Goal: Transaction & Acquisition: Purchase product/service

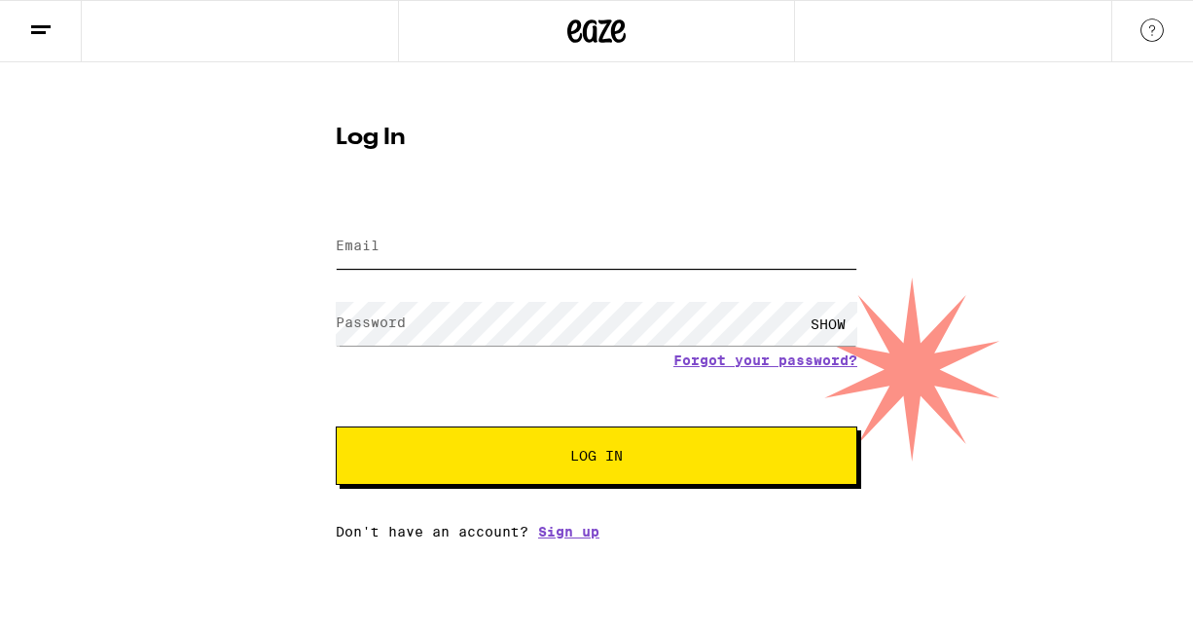
type input "[EMAIL_ADDRESS][DOMAIN_NAME]"
click at [594, 450] on span "Log In" at bounding box center [596, 456] width 53 height 14
type input "[EMAIL_ADDRESS][DOMAIN_NAME]"
click at [542, 462] on span "Log In" at bounding box center [596, 456] width 364 height 14
type input "[EMAIL_ADDRESS][DOMAIN_NAME]"
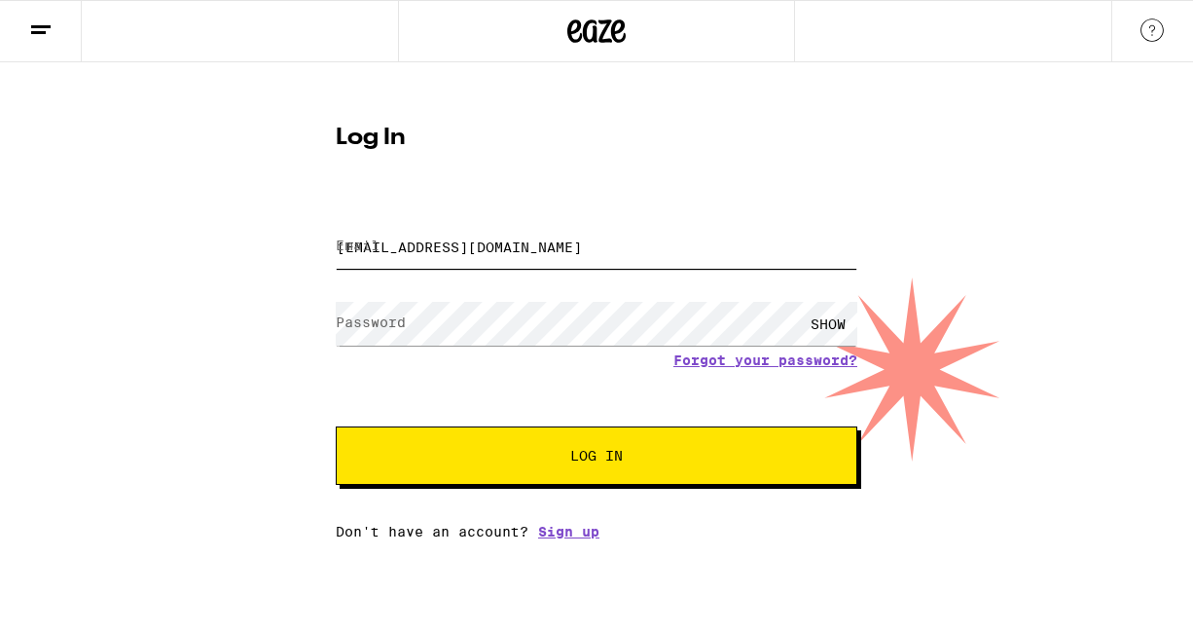
click at [465, 247] on input "[EMAIL_ADDRESS][DOMAIN_NAME]" at bounding box center [597, 247] width 522 height 44
click at [564, 461] on span "Log In" at bounding box center [596, 456] width 364 height 14
type input "carlynnlackey@yahoo.com"
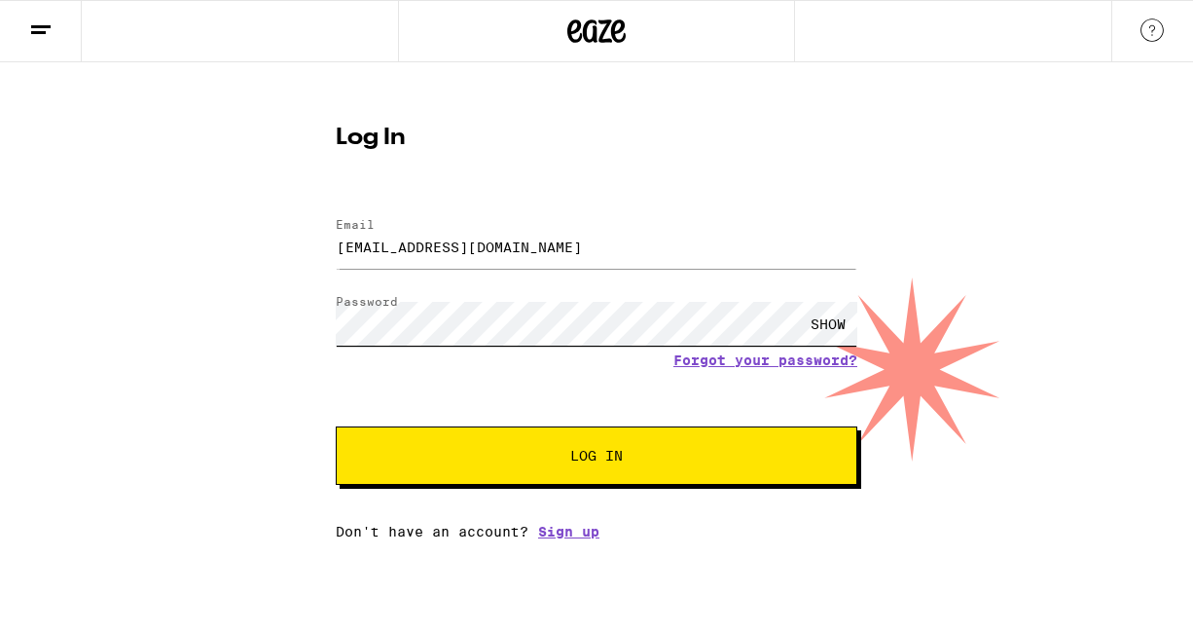
click at [314, 353] on div "Log In Email Email carlynnlackey@yahoo.com Password Password SHOW Forgot your p…" at bounding box center [596, 300] width 1193 height 477
click at [318, 324] on div "Log In Email Email carlynnlackey@yahoo.com Password Password SHOW Forgot your p…" at bounding box center [596, 325] width 560 height 428
click at [839, 331] on div "SHOW" at bounding box center [828, 324] width 58 height 44
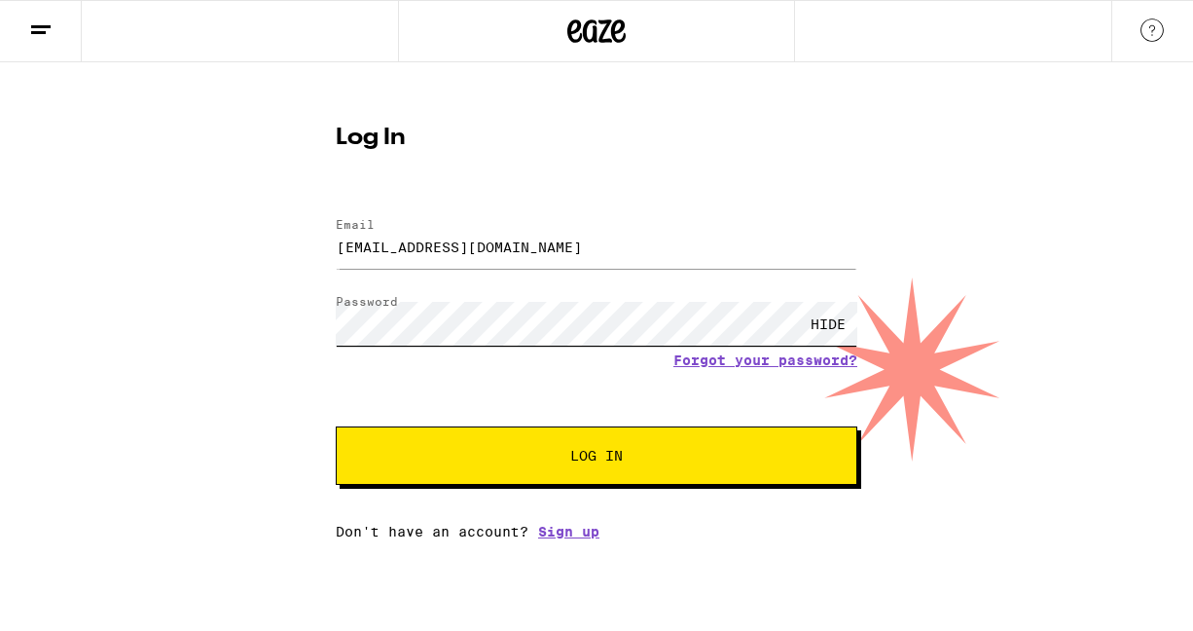
click at [1176, 342] on div "Log In Email Email carlynnlackey@yahoo.com Password Password HIDE Forgot your p…" at bounding box center [596, 300] width 1193 height 477
click at [458, 433] on button "Log In" at bounding box center [597, 455] width 522 height 58
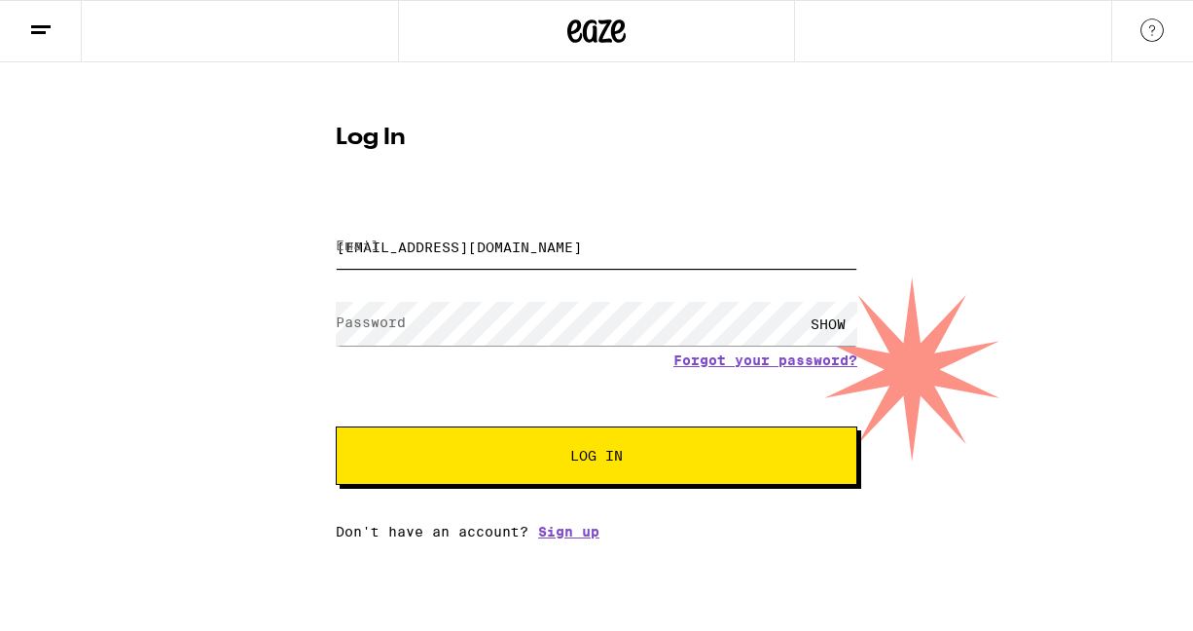
click at [518, 245] on input "[EMAIL_ADDRESS][DOMAIN_NAME]" at bounding box center [597, 247] width 522 height 44
drag, startPoint x: 614, startPoint y: 224, endPoint x: 314, endPoint y: 230, distance: 299.7
click at [314, 230] on div "Log In Email Email [EMAIL_ADDRESS][DOMAIN_NAME] Password Password SHOW Forgot y…" at bounding box center [596, 300] width 1193 height 477
type input "[EMAIL_ADDRESS][DOMAIN_NAME]"
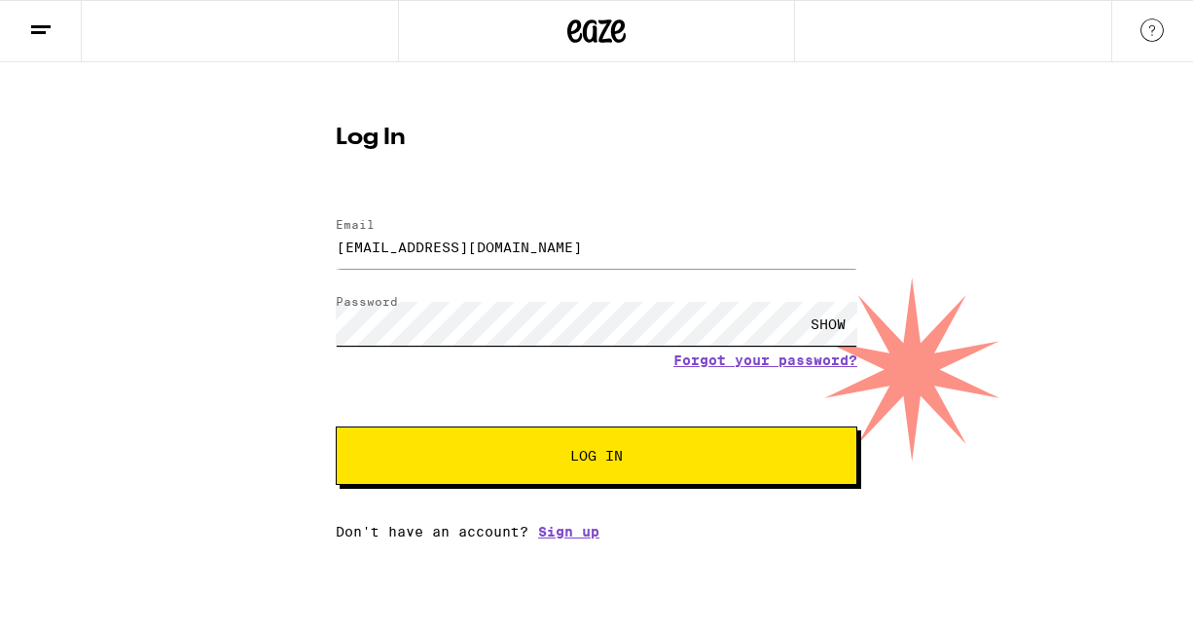
click at [336, 426] on button "Log In" at bounding box center [597, 455] width 522 height 58
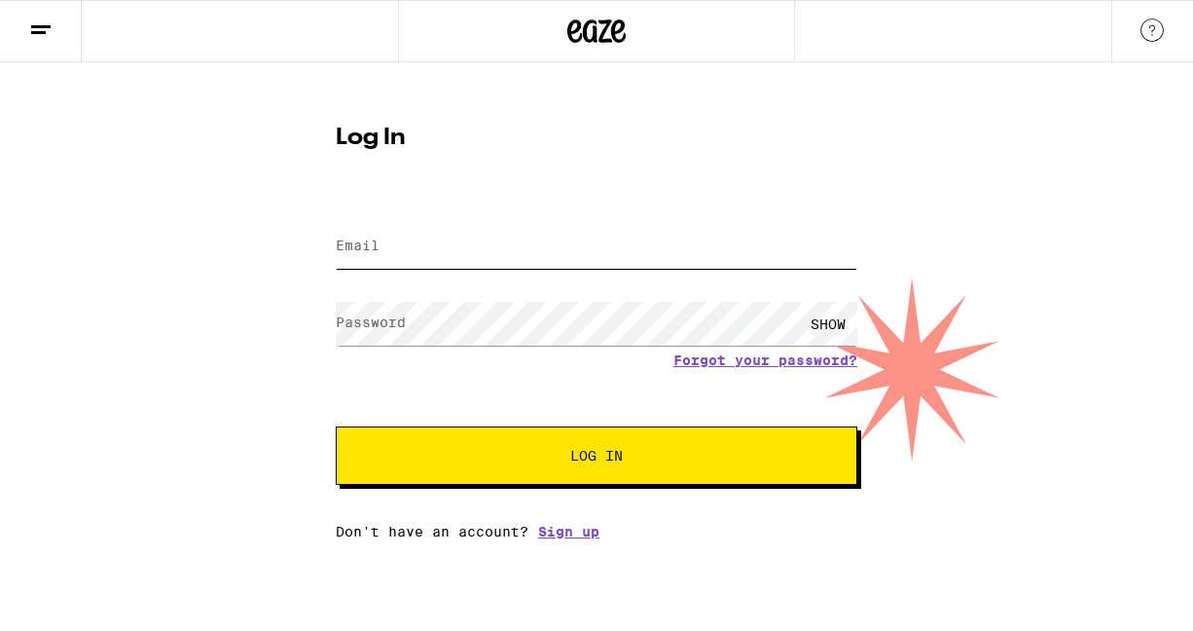
type input "[EMAIL_ADDRESS][DOMAIN_NAME]"
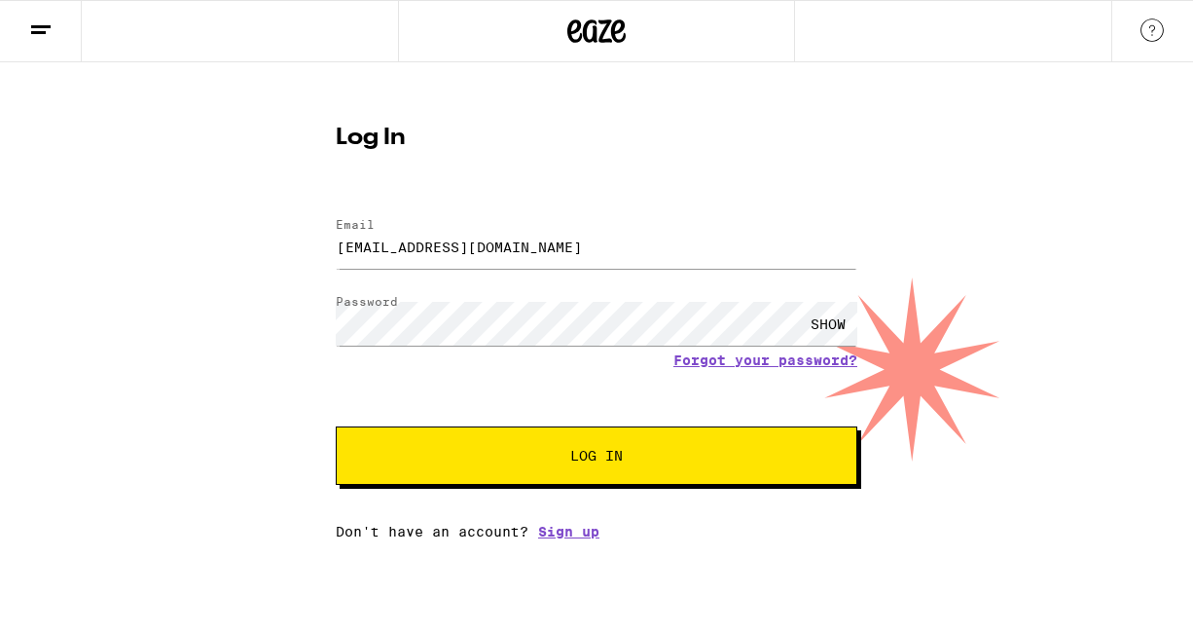
click at [32, 18] on icon at bounding box center [40, 29] width 23 height 23
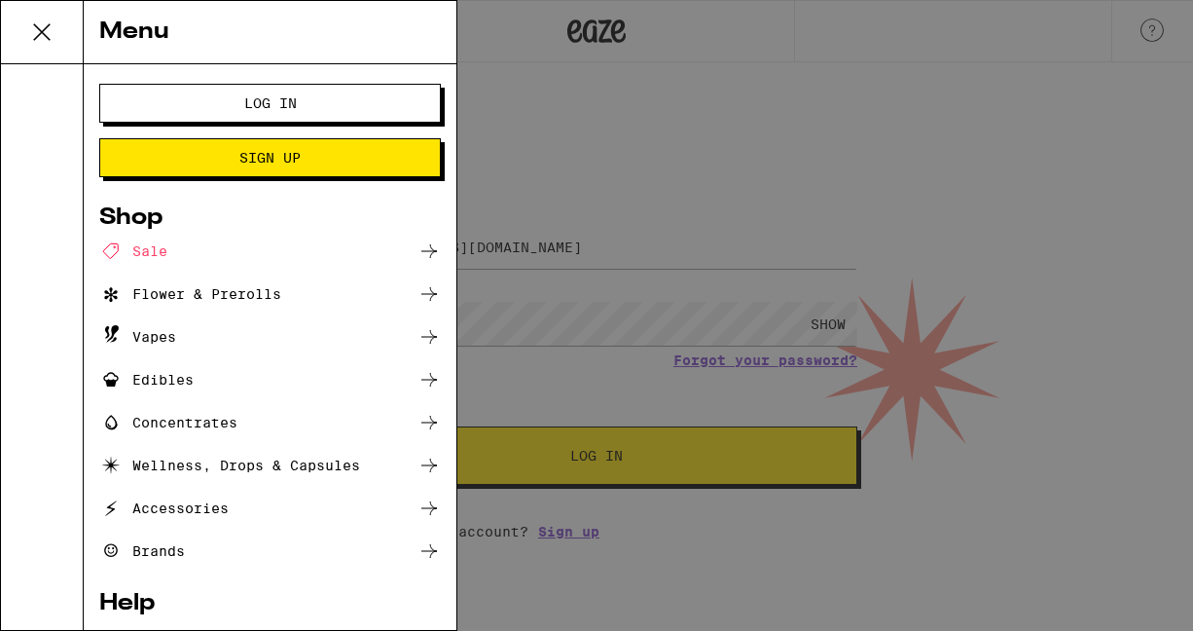
click at [264, 253] on div "Sale" at bounding box center [270, 250] width 342 height 23
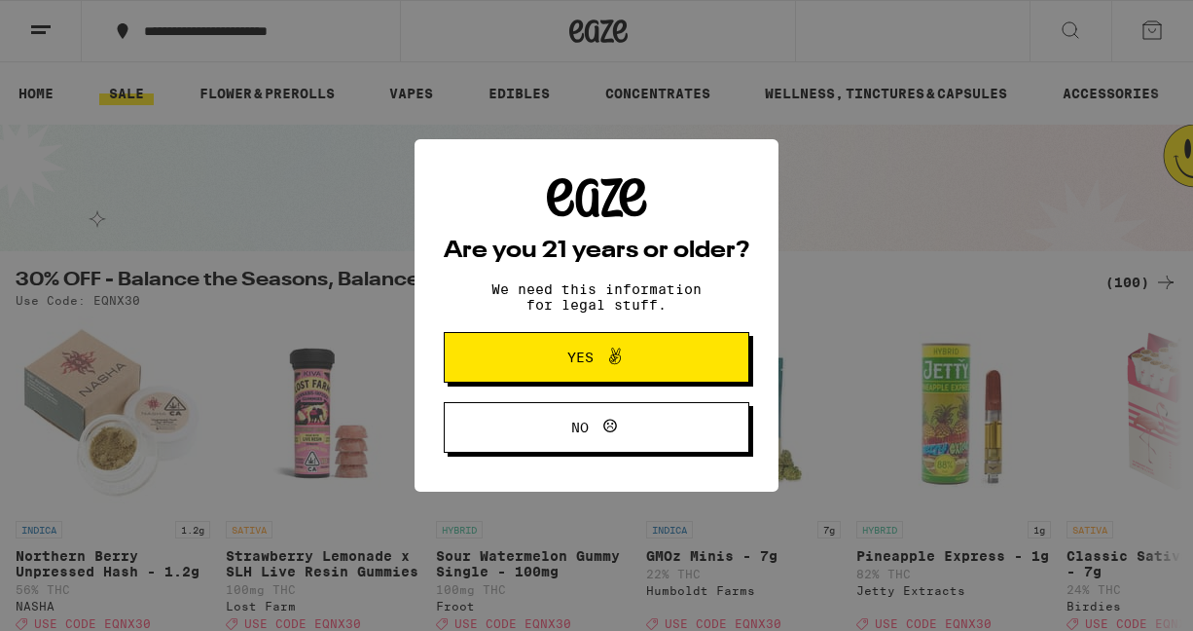
click at [592, 353] on span "Yes" at bounding box center [580, 357] width 26 height 14
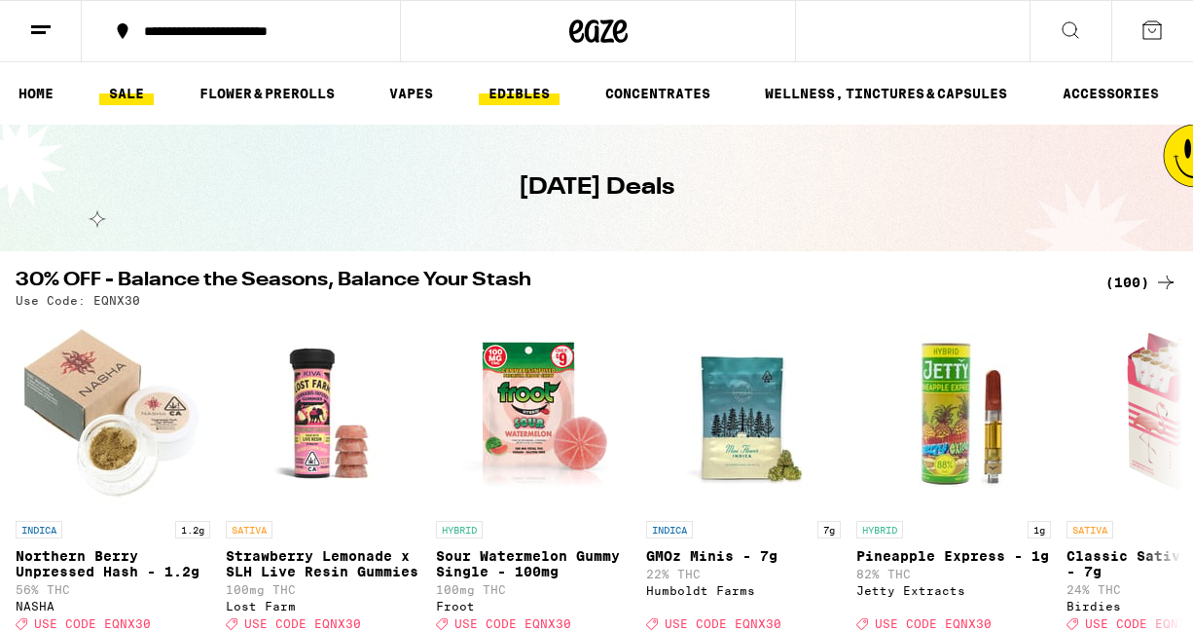
click at [503, 104] on link "EDIBLES" at bounding box center [519, 93] width 81 height 23
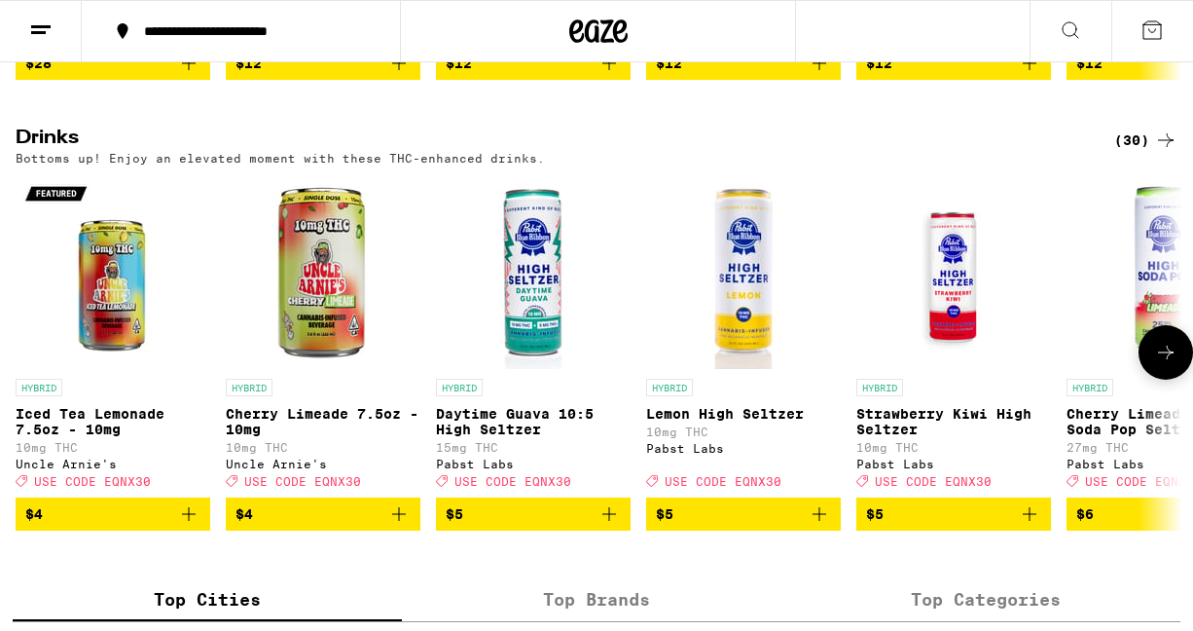
scroll to position [1073, 0]
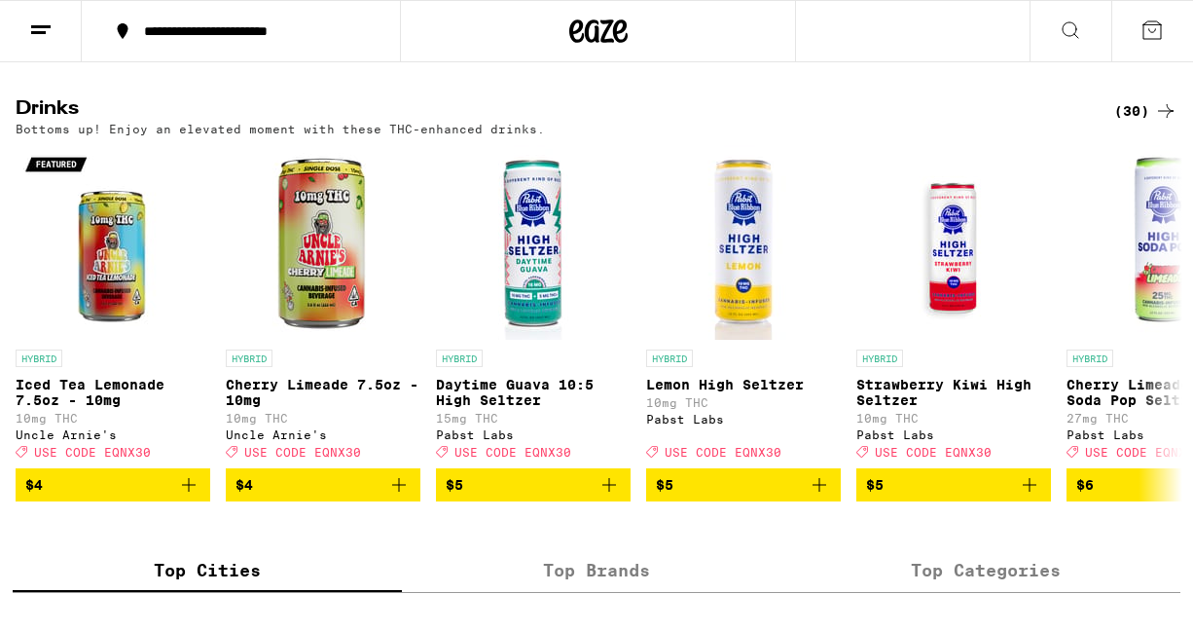
click at [1132, 123] on div "(30)" at bounding box center [1145, 110] width 63 height 23
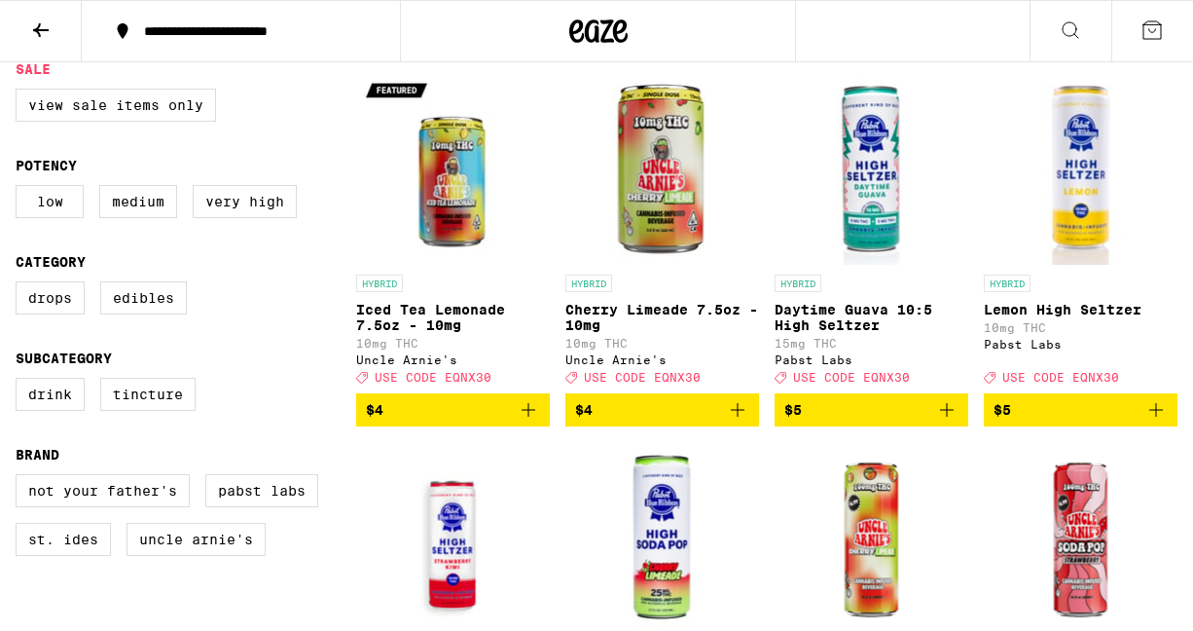
scroll to position [213, 0]
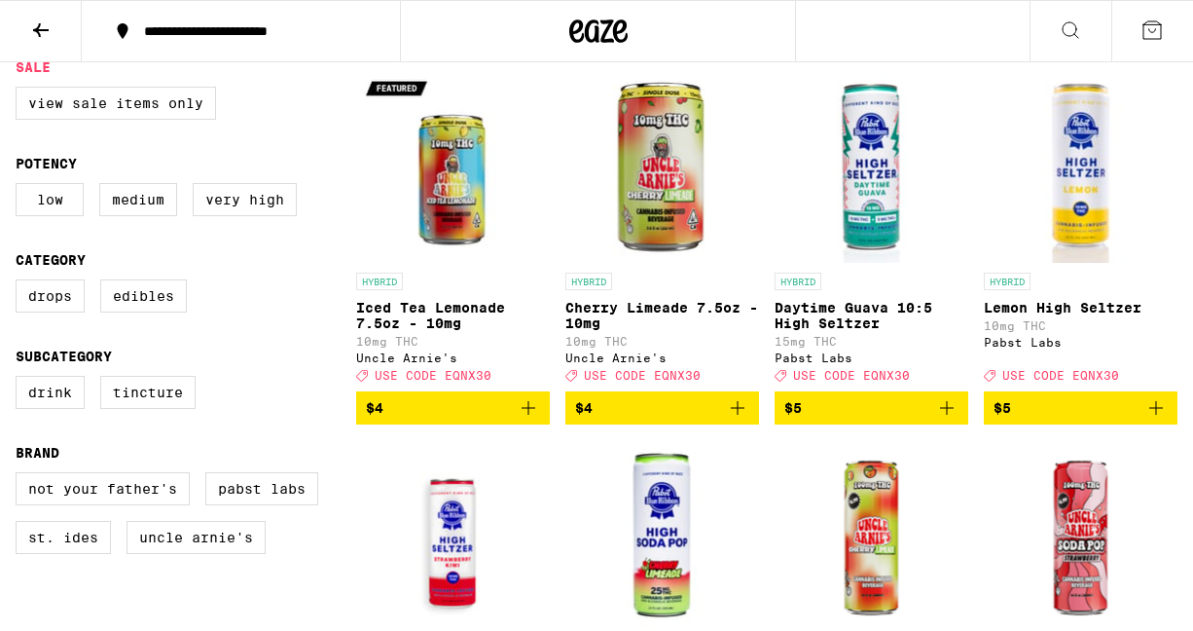
click at [425, 381] on span "USE CODE EQNX30" at bounding box center [433, 375] width 117 height 13
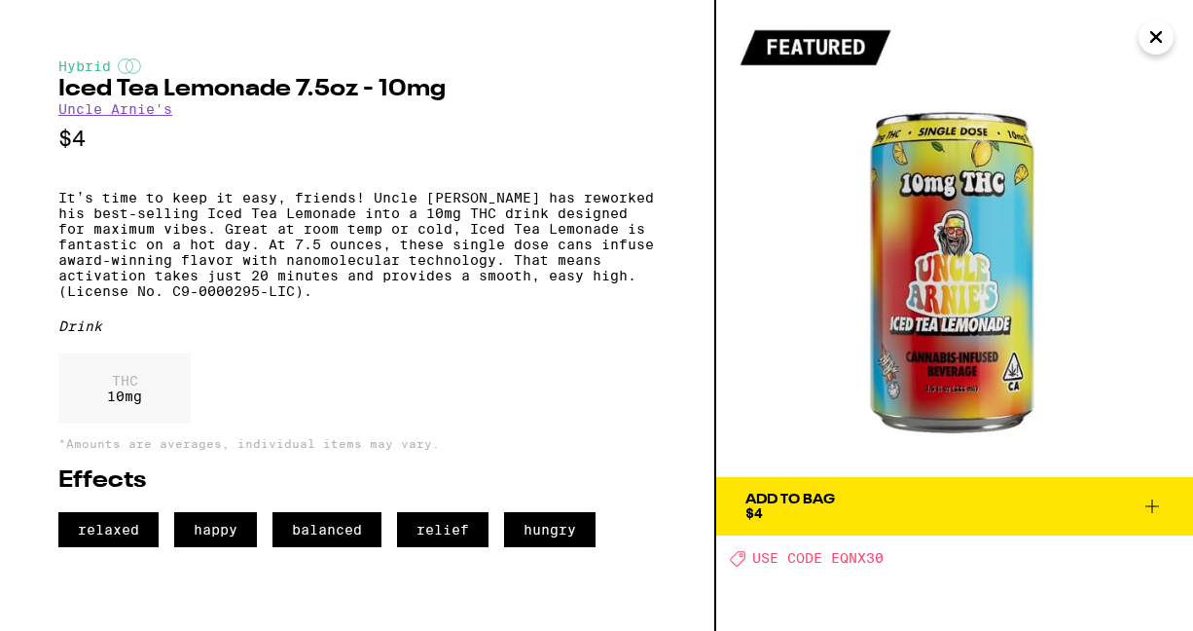
click at [851, 558] on span "USE CODE EQNX30" at bounding box center [817, 559] width 131 height 16
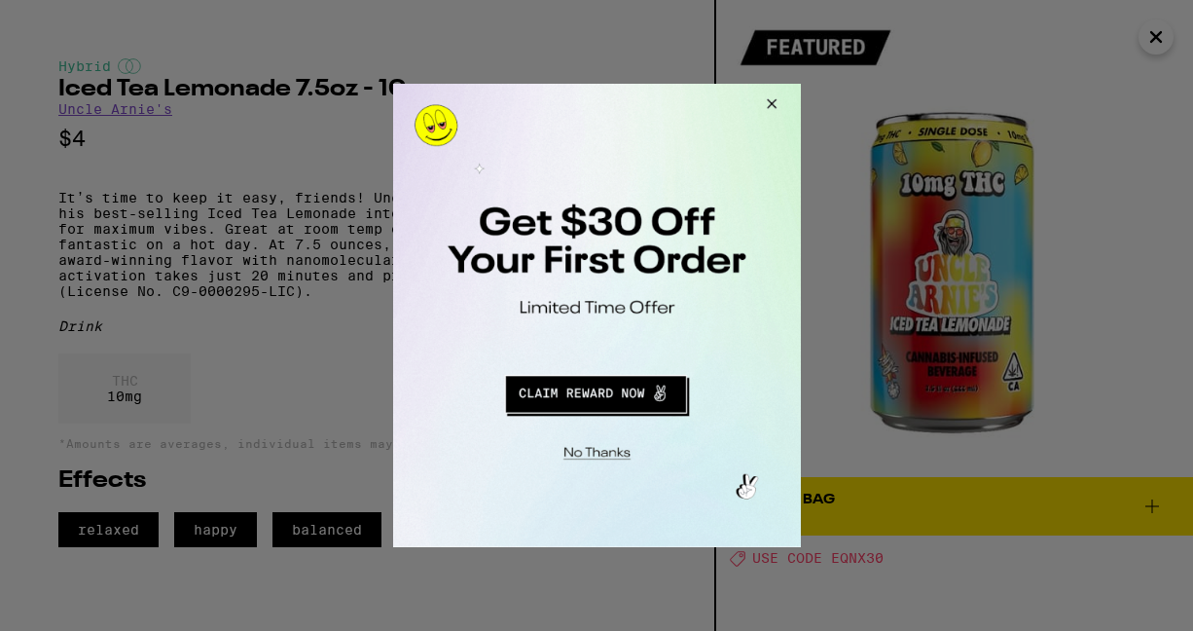
click at [774, 111] on button "Close Modal" at bounding box center [767, 107] width 53 height 47
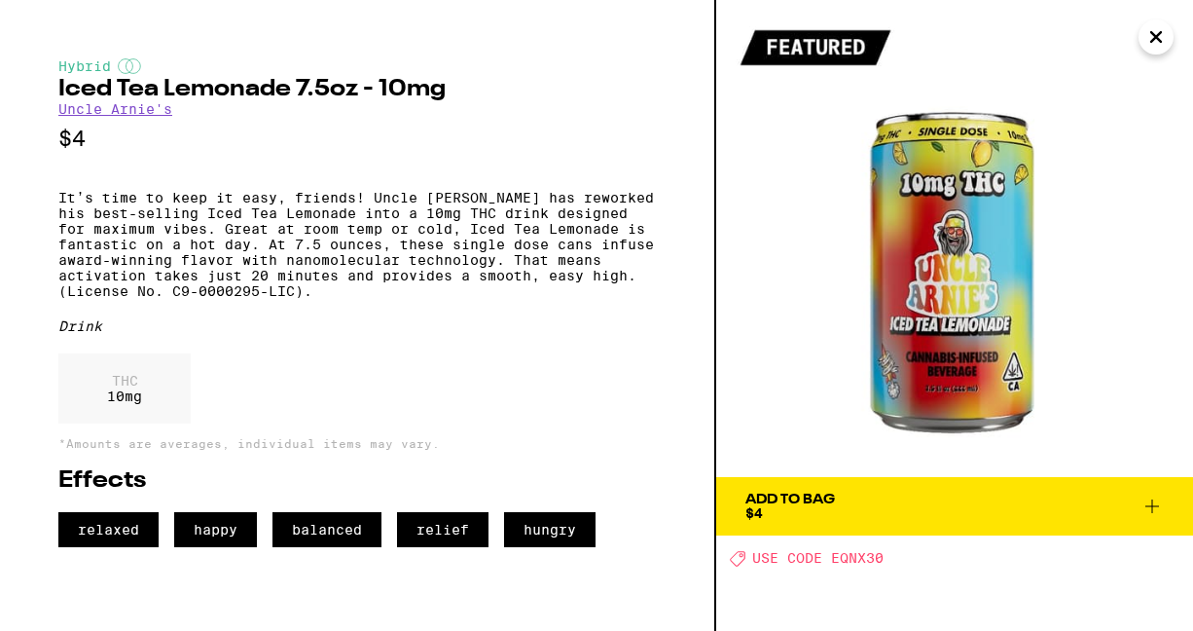
click at [1156, 27] on icon "Close" at bounding box center [1155, 36] width 23 height 29
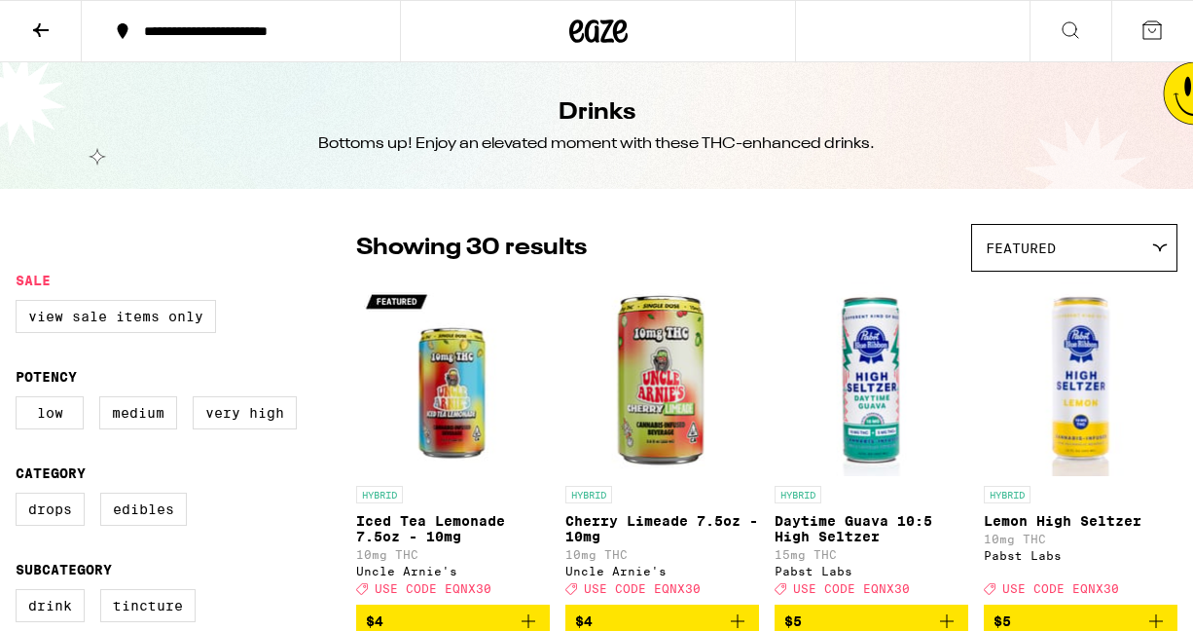
click at [42, 62] on button at bounding box center [41, 31] width 82 height 61
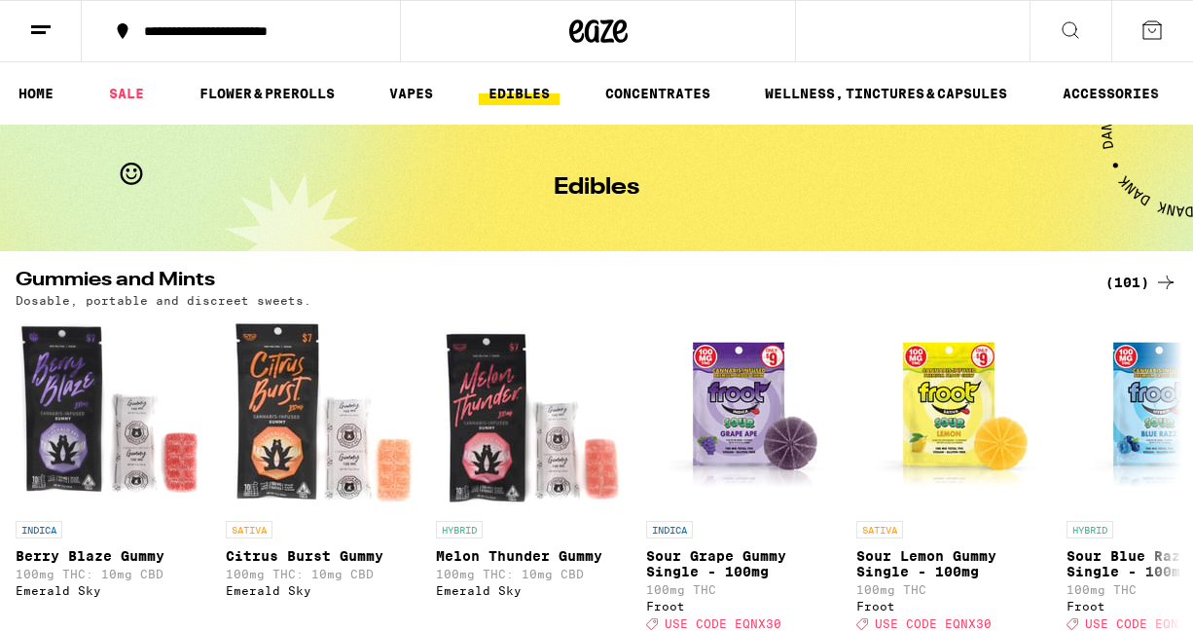
click at [43, 47] on button at bounding box center [41, 31] width 82 height 61
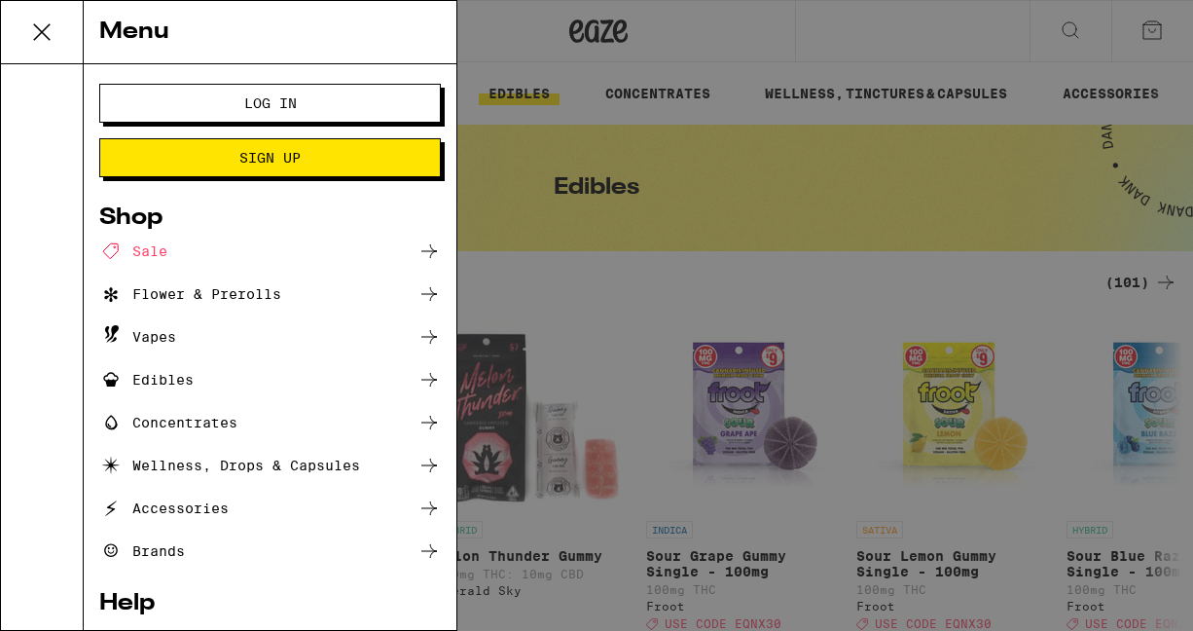
click at [250, 96] on span "Log In" at bounding box center [270, 103] width 53 height 14
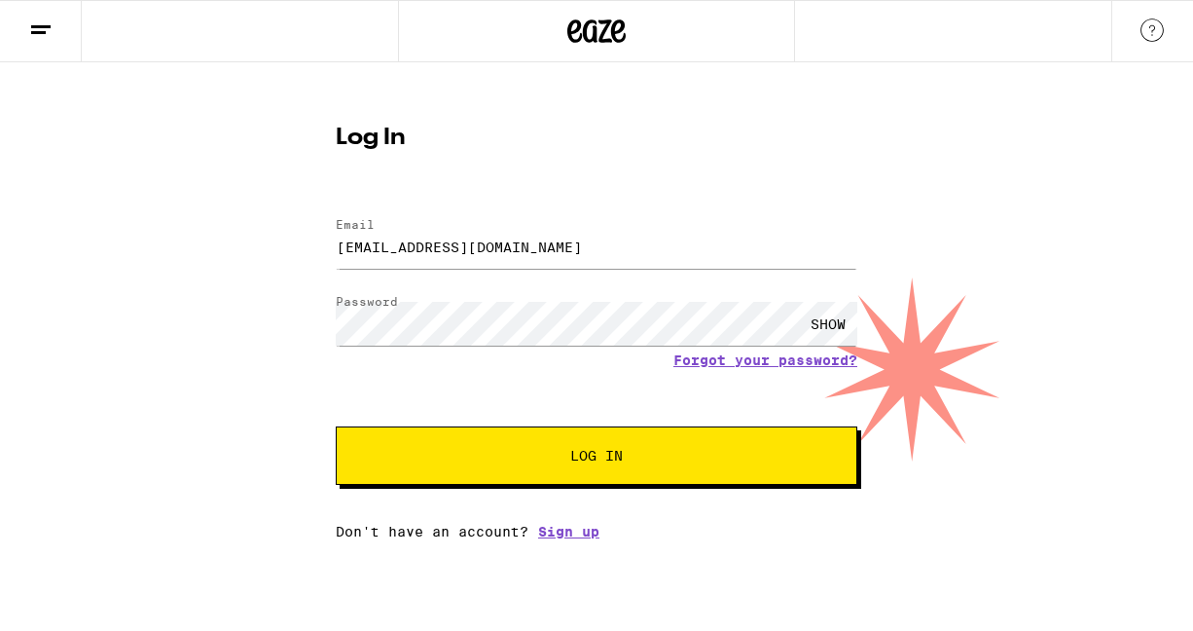
click at [567, 213] on form "Email Email carlynnlackey@yahoo.com Password Password SHOW Forgot your password…" at bounding box center [597, 341] width 522 height 286
drag, startPoint x: 562, startPoint y: 265, endPoint x: 265, endPoint y: 266, distance: 297.7
click at [265, 266] on div "Log In Email Email [EMAIL_ADDRESS][DOMAIN_NAME] Password Password SHOW Forgot y…" at bounding box center [596, 300] width 1193 height 477
type input "[EMAIL_ADDRESS][DOMAIN_NAME]"
click at [336, 426] on button "Log In" at bounding box center [597, 455] width 522 height 58
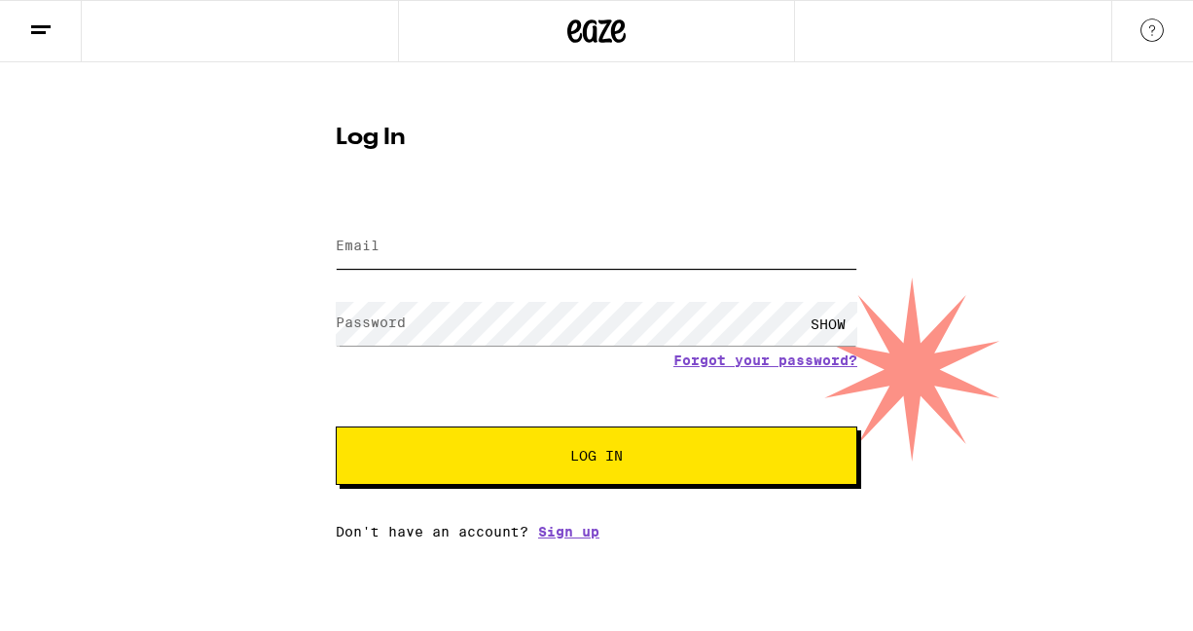
type input "[EMAIL_ADDRESS][DOMAIN_NAME]"
click at [18, 37] on button at bounding box center [41, 31] width 82 height 61
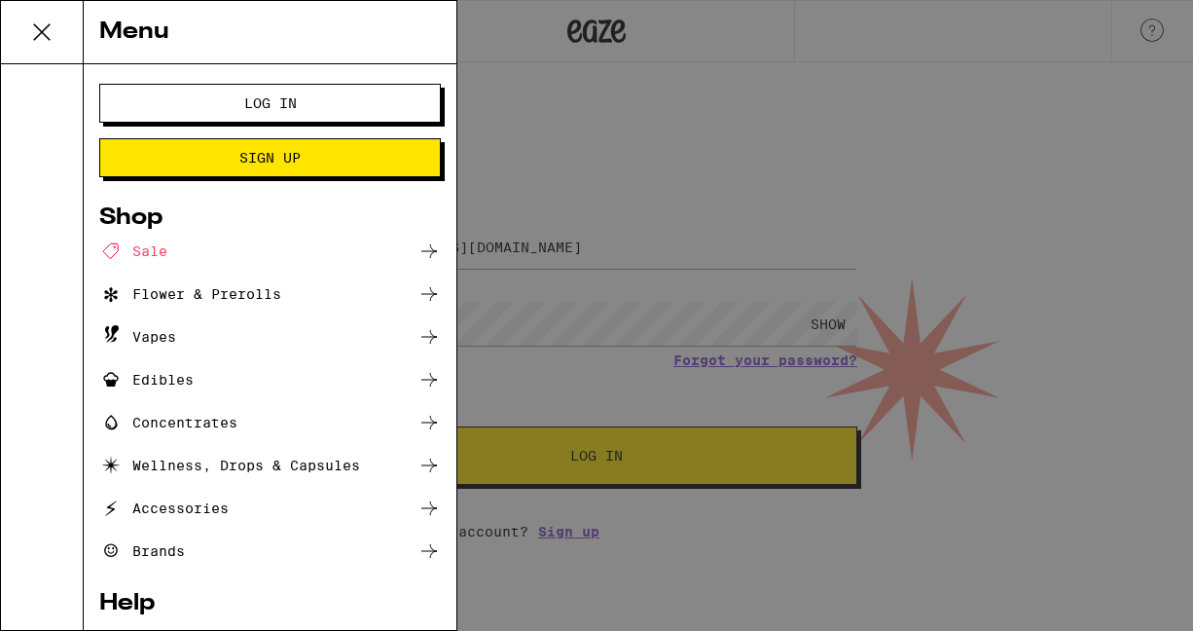
click at [433, 253] on icon at bounding box center [428, 250] width 23 height 23
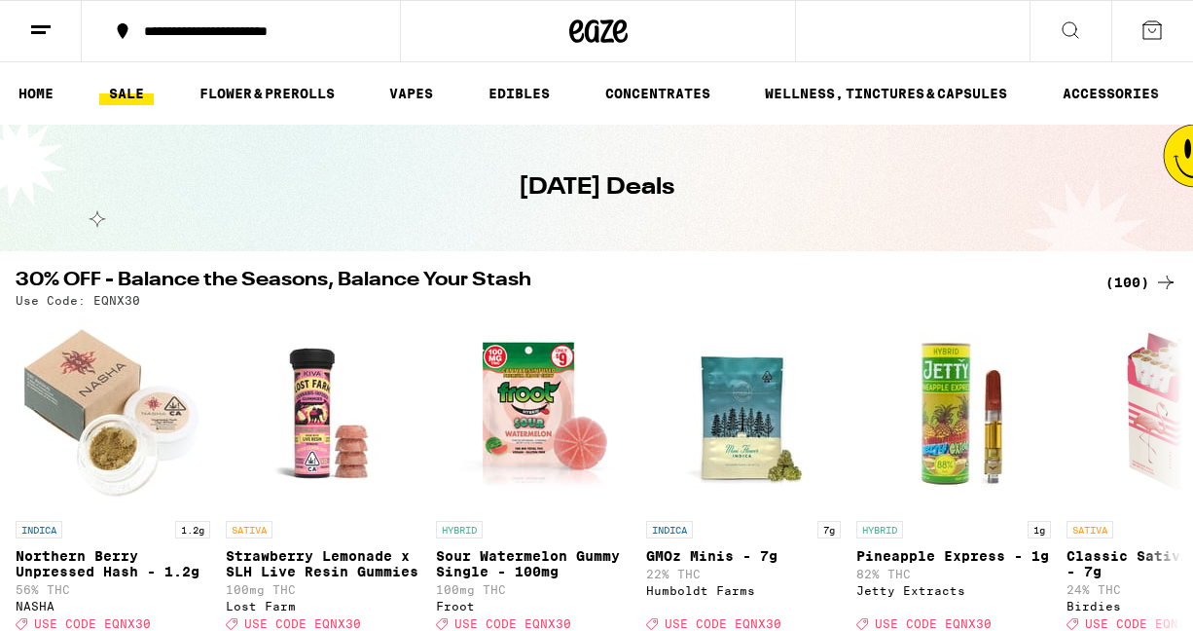
click at [1132, 283] on div "(100)" at bounding box center [1141, 281] width 72 height 23
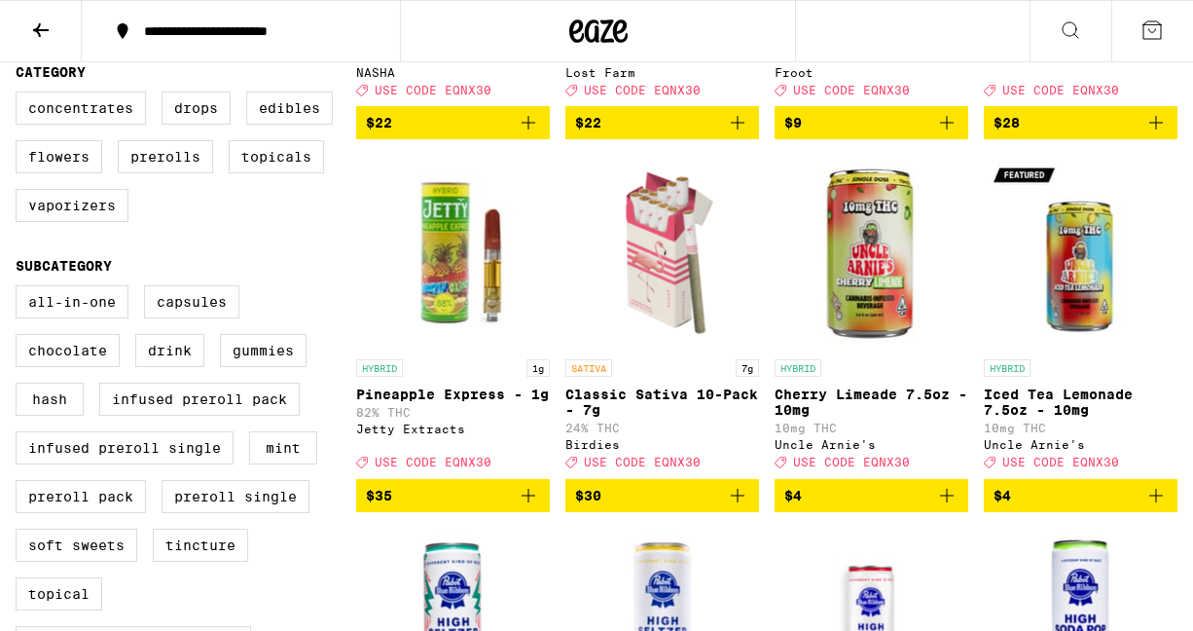
scroll to position [515, 0]
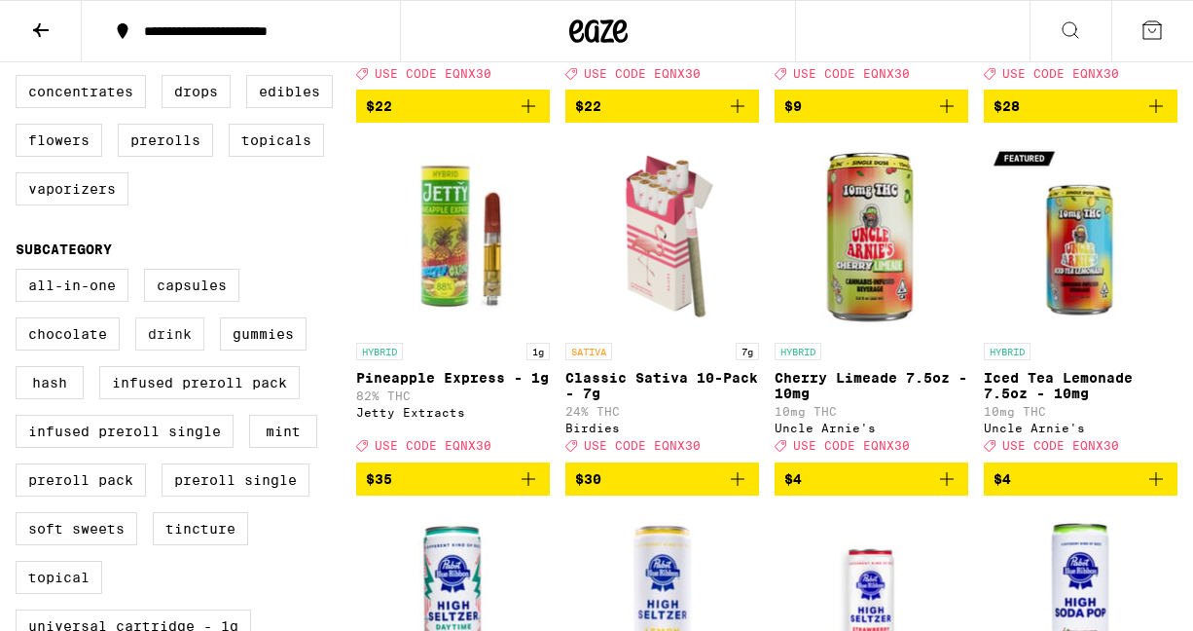
click at [188, 350] on label "Drink" at bounding box center [169, 333] width 69 height 33
click at [20, 272] on input "Drink" at bounding box center [19, 271] width 1 height 1
checkbox input "true"
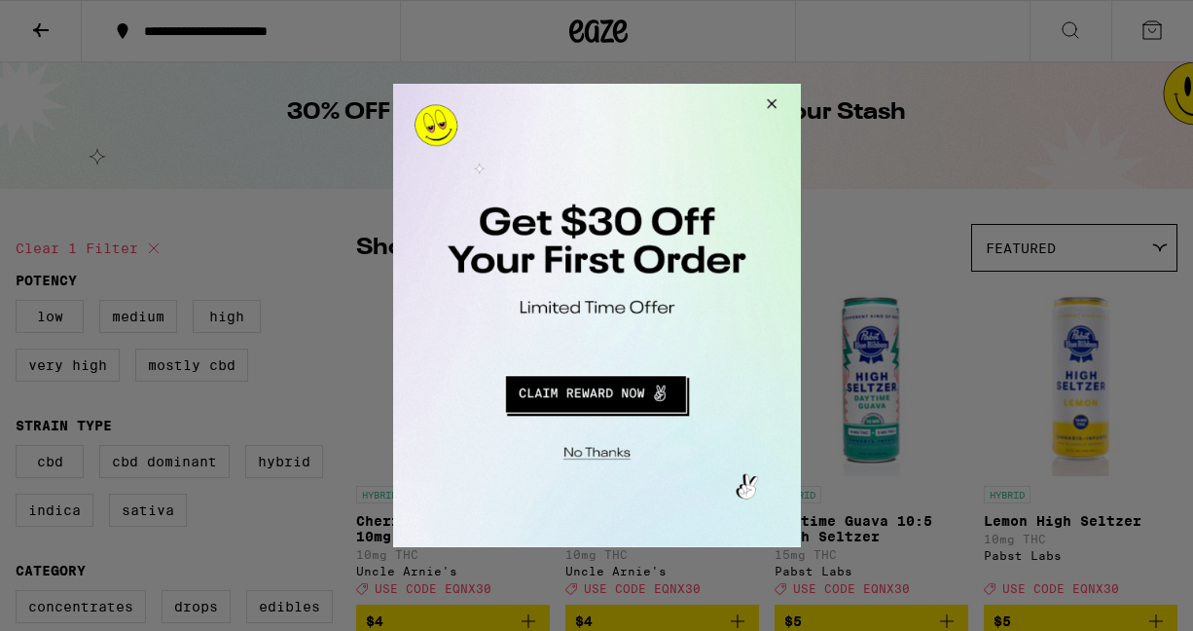
click at [590, 447] on button "Close Modal" at bounding box center [593, 450] width 396 height 30
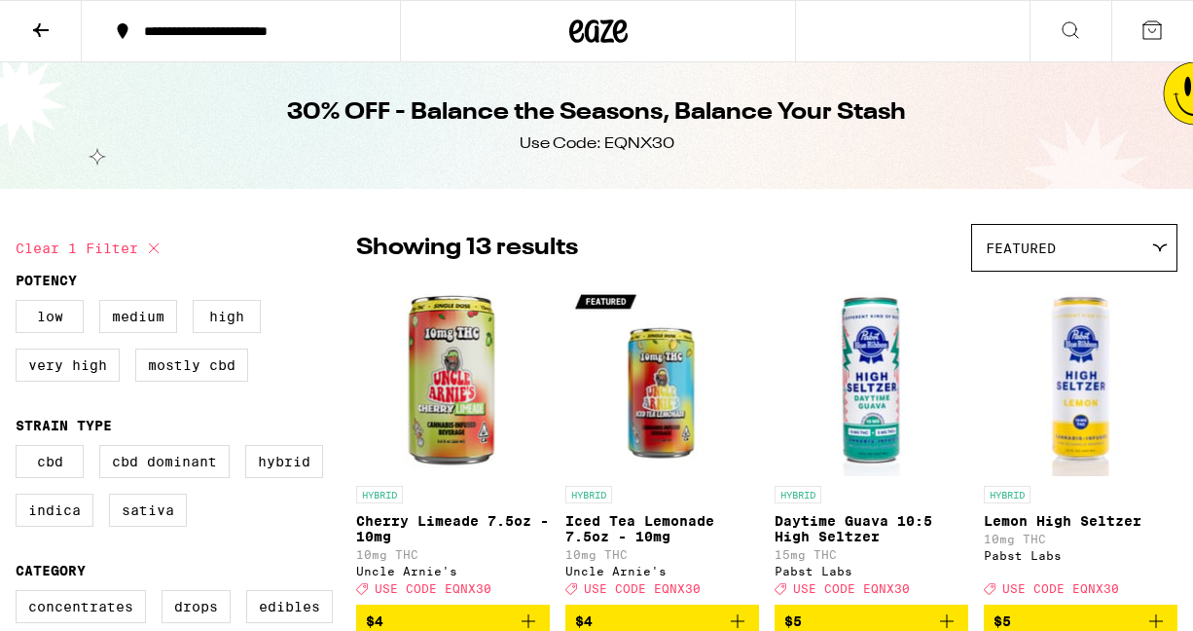
click at [42, 33] on icon at bounding box center [40, 29] width 23 height 23
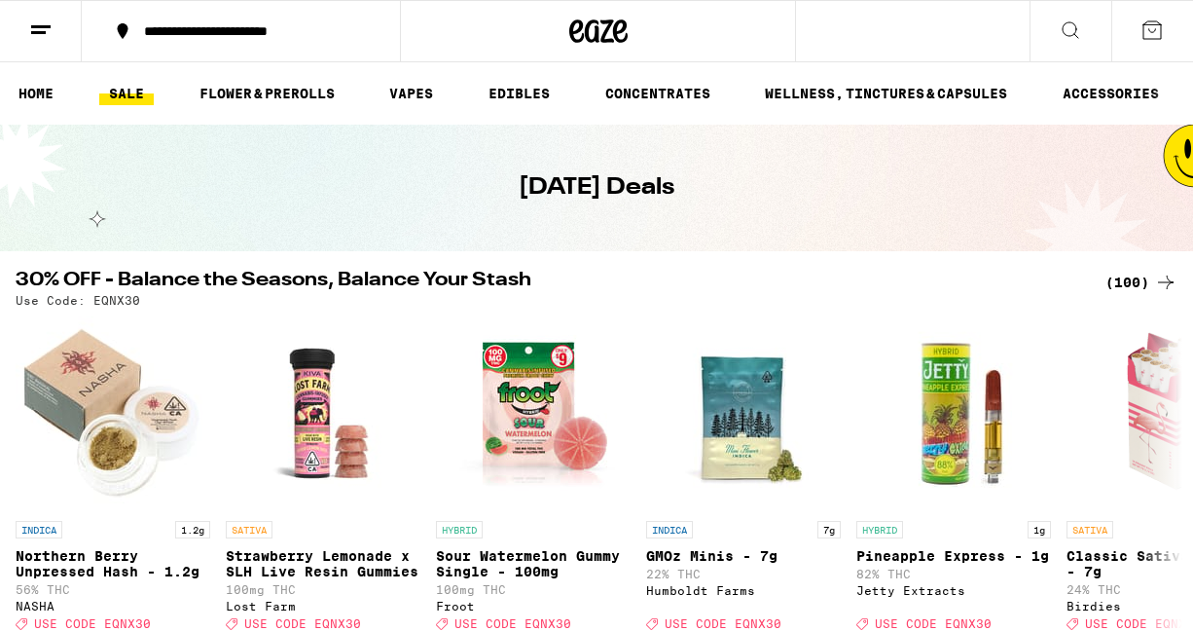
click at [563, 97] on li "EDIBLES" at bounding box center [528, 93] width 98 height 23
click at [535, 92] on link "EDIBLES" at bounding box center [519, 93] width 81 height 23
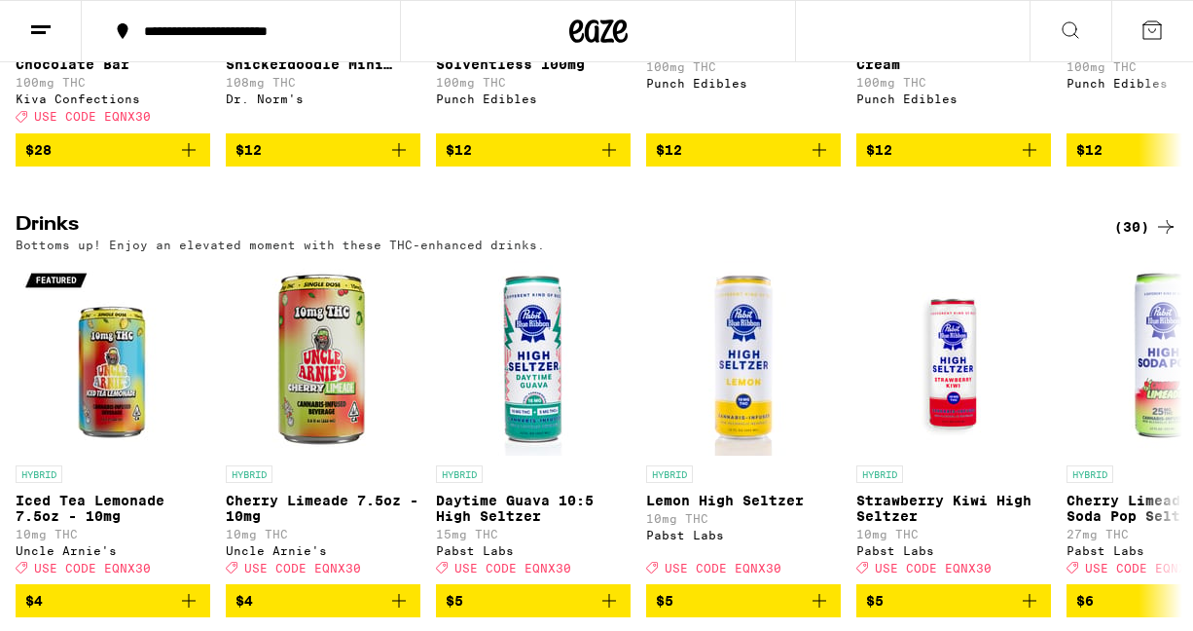
scroll to position [963, 0]
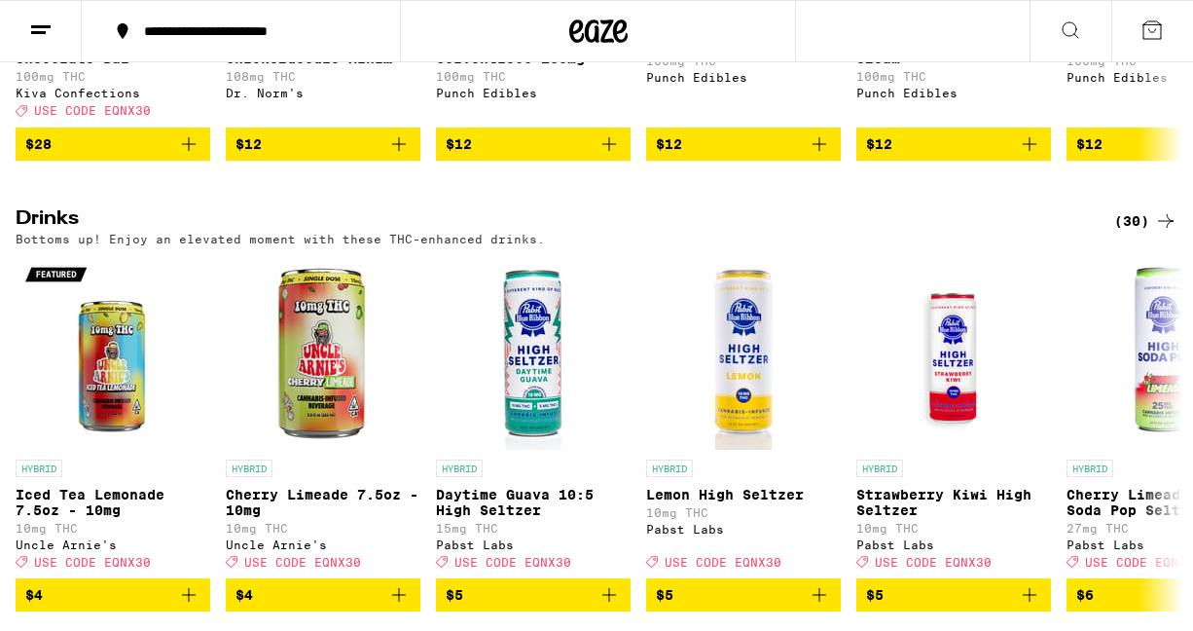
click at [1135, 233] on div "(30)" at bounding box center [1145, 220] width 63 height 23
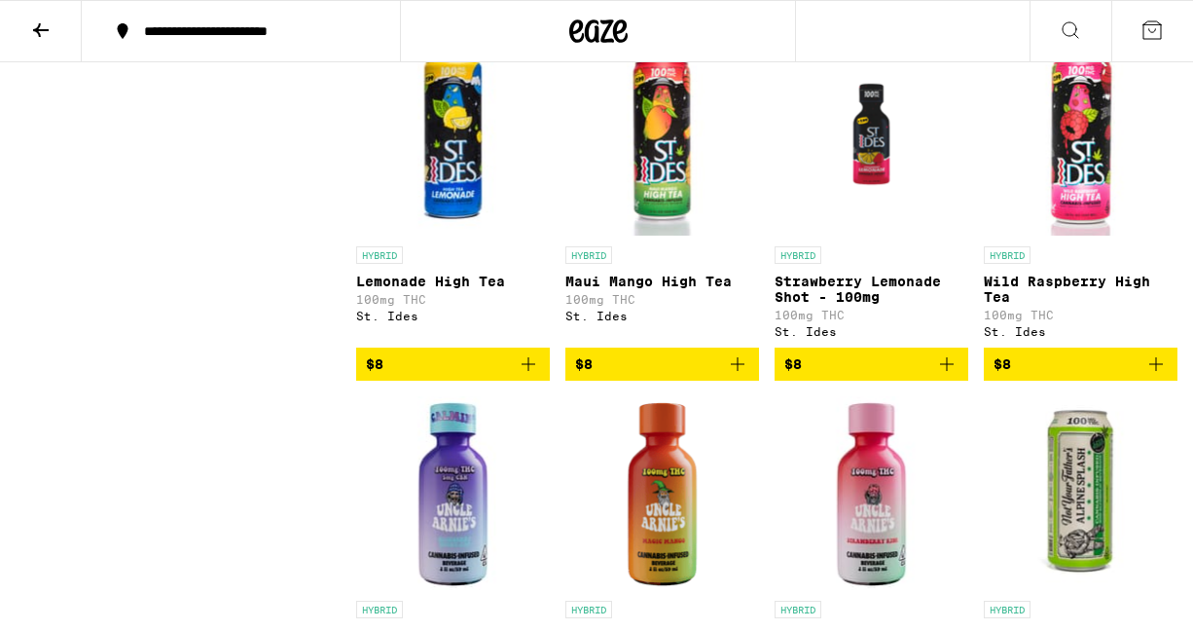
scroll to position [1341, 0]
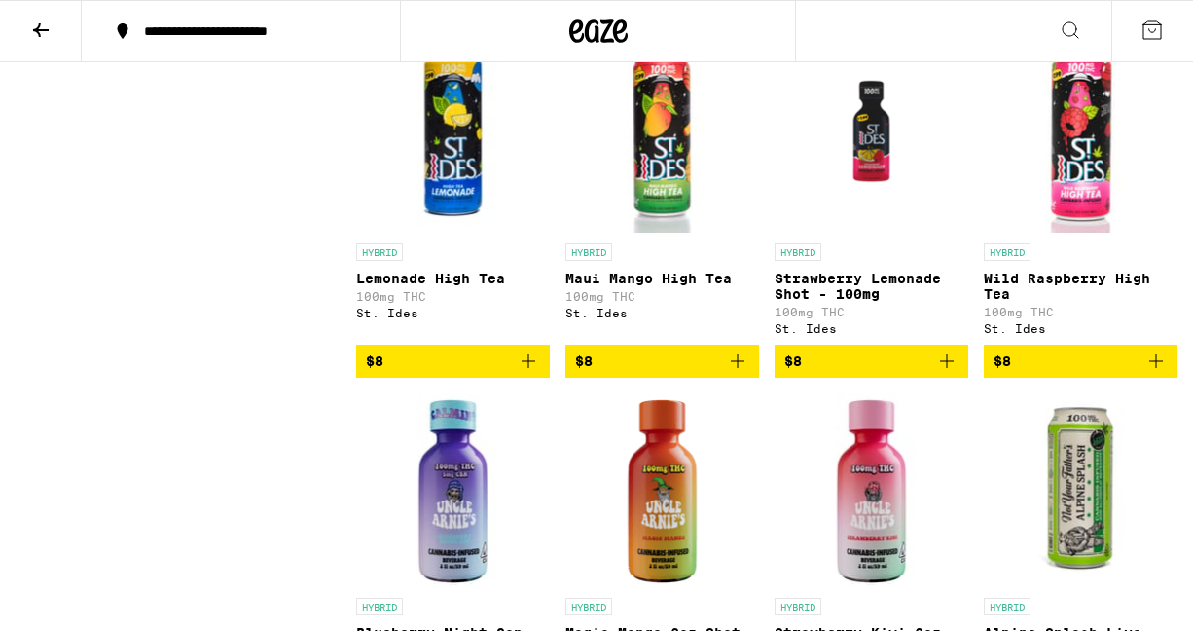
click at [739, 373] on icon "Add to bag" at bounding box center [737, 360] width 23 height 23
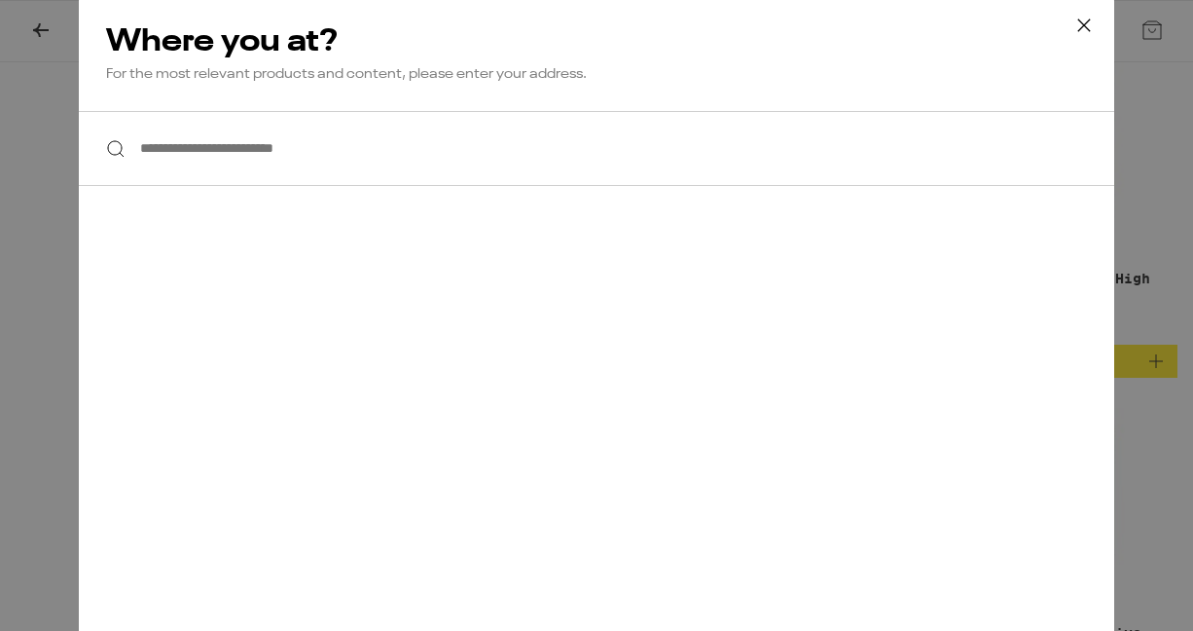
click at [169, 128] on input "**********" at bounding box center [596, 148] width 1035 height 75
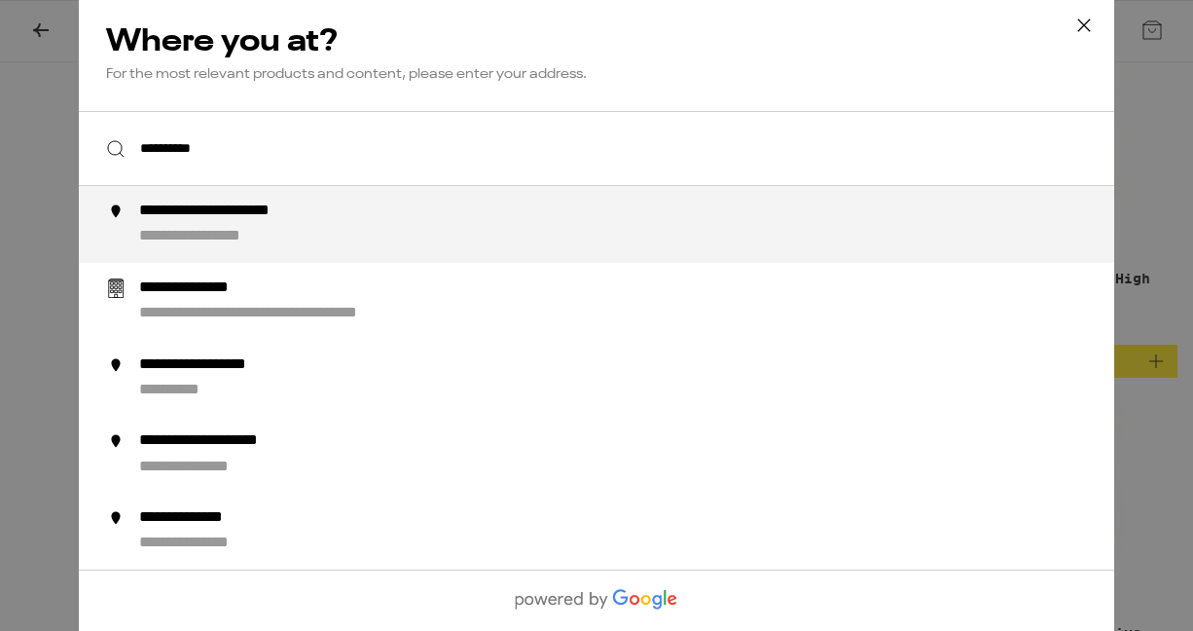
click at [442, 209] on div "**********" at bounding box center [635, 224] width 992 height 46
type input "**********"
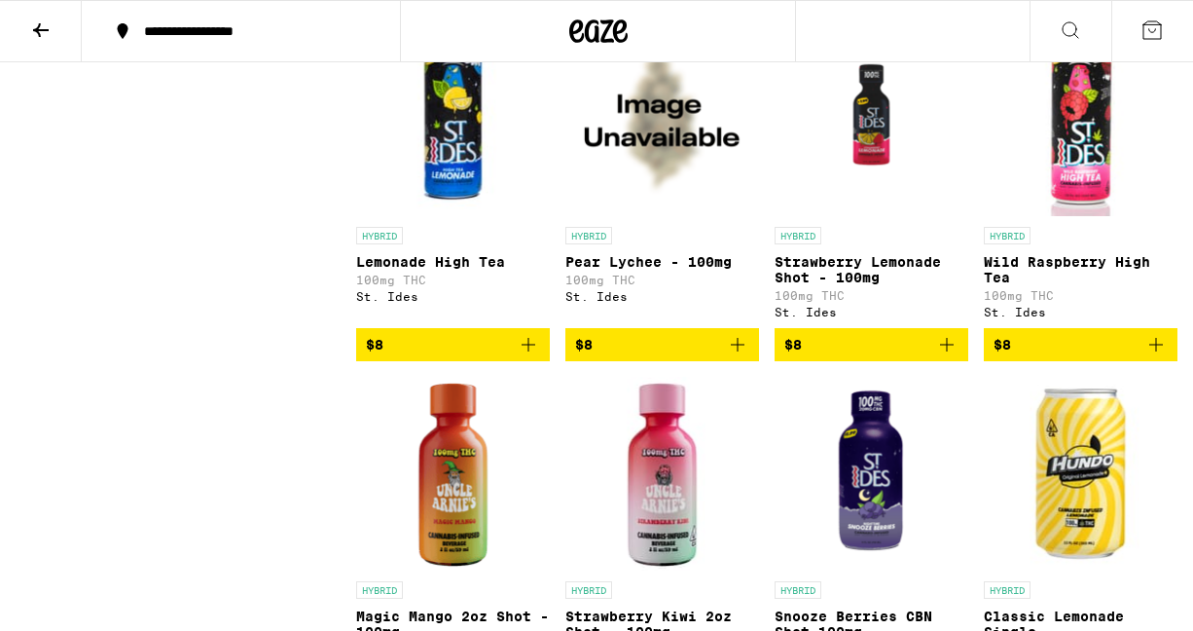
scroll to position [1377, 0]
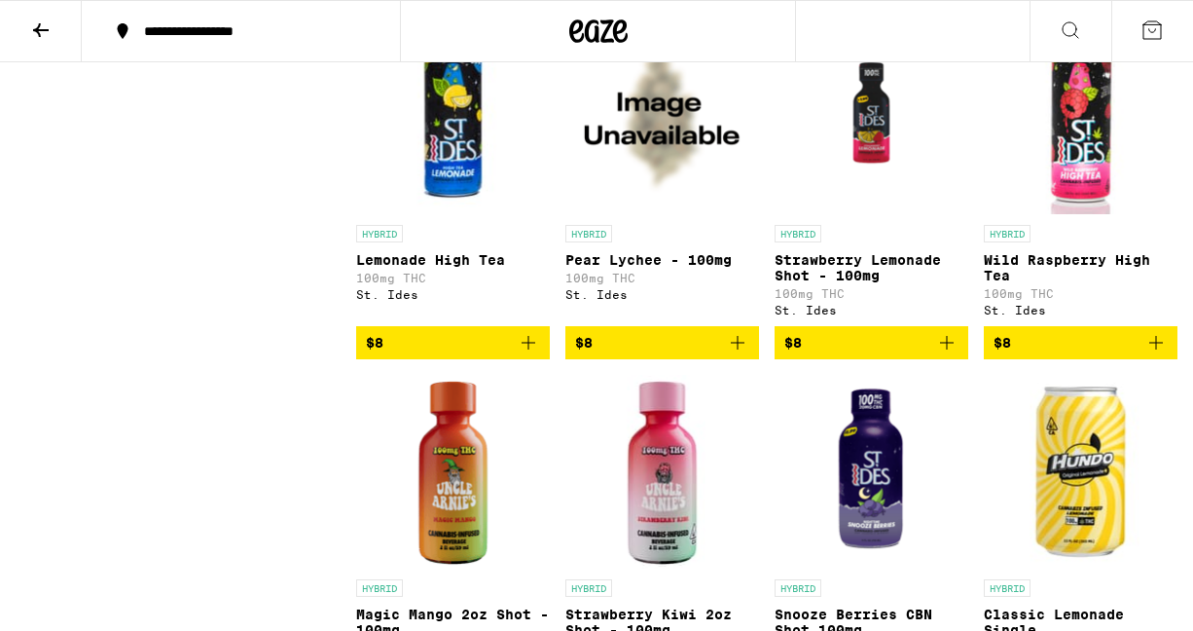
click at [1157, 354] on icon "Add to bag" at bounding box center [1155, 342] width 23 height 23
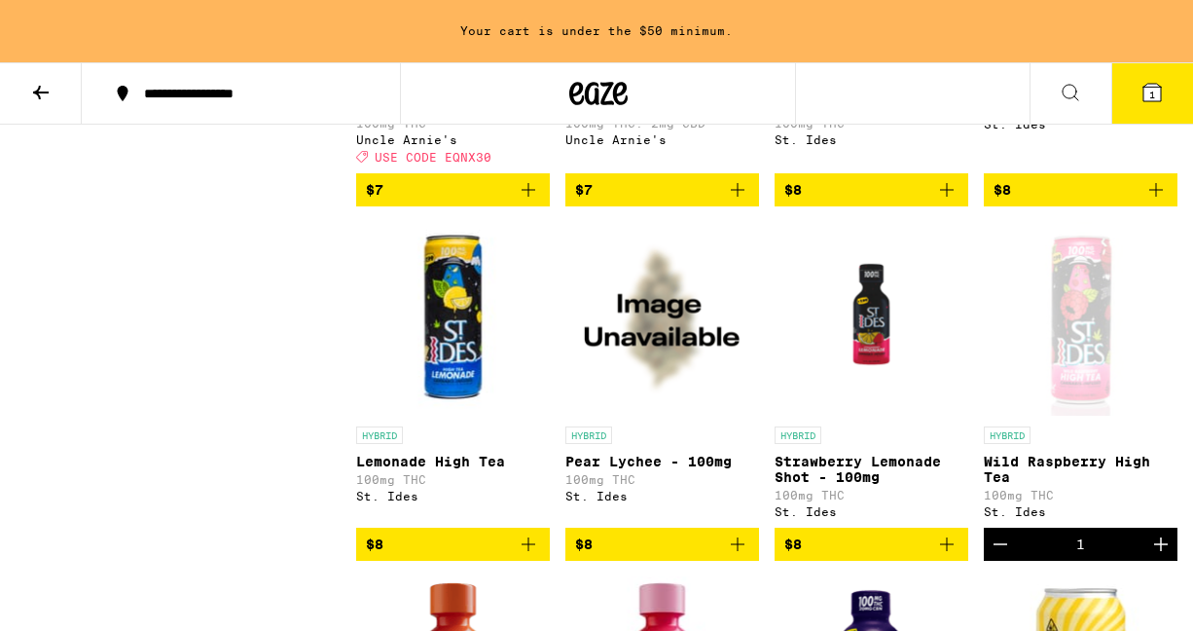
scroll to position [1263, 0]
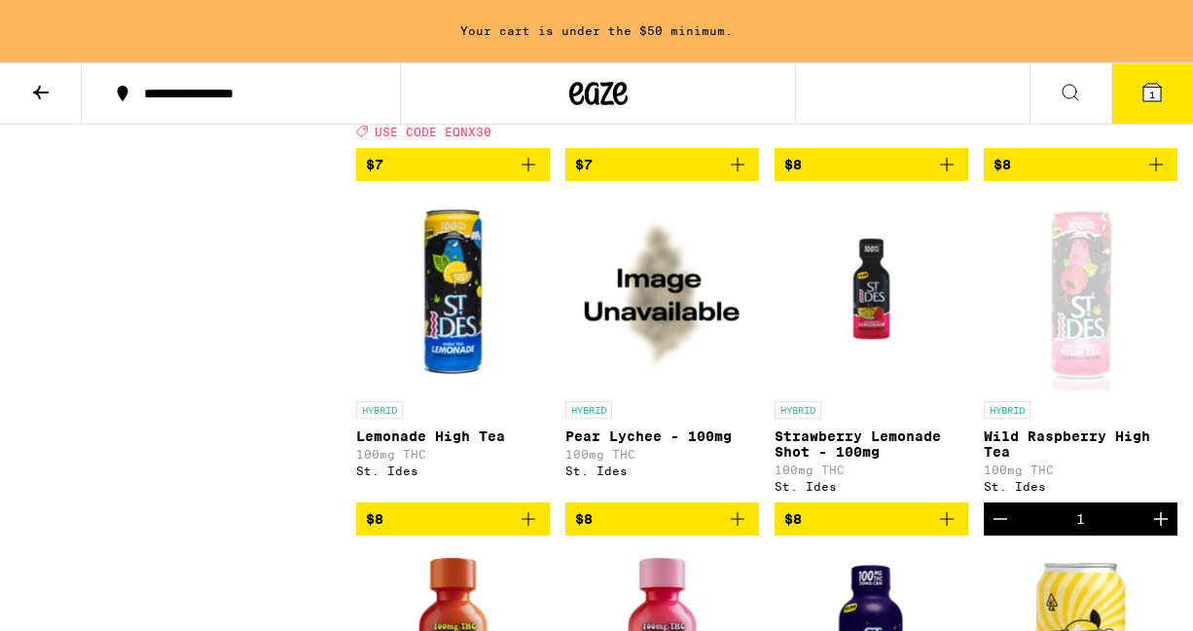
click at [529, 530] on icon "Add to bag" at bounding box center [528, 518] width 23 height 23
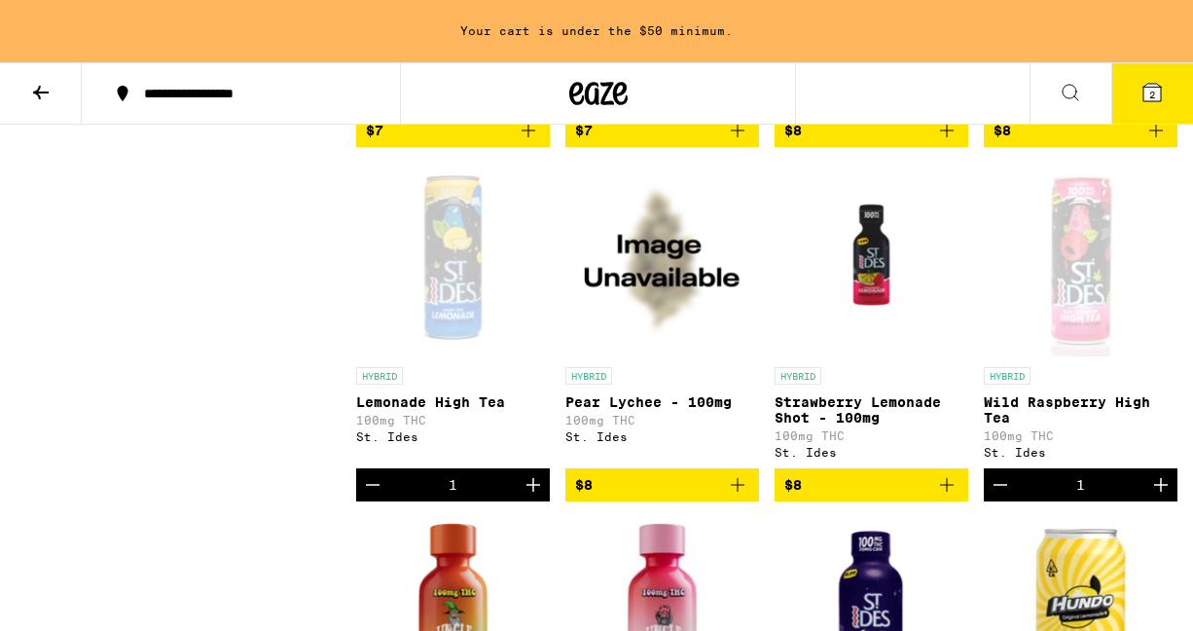
scroll to position [1298, 0]
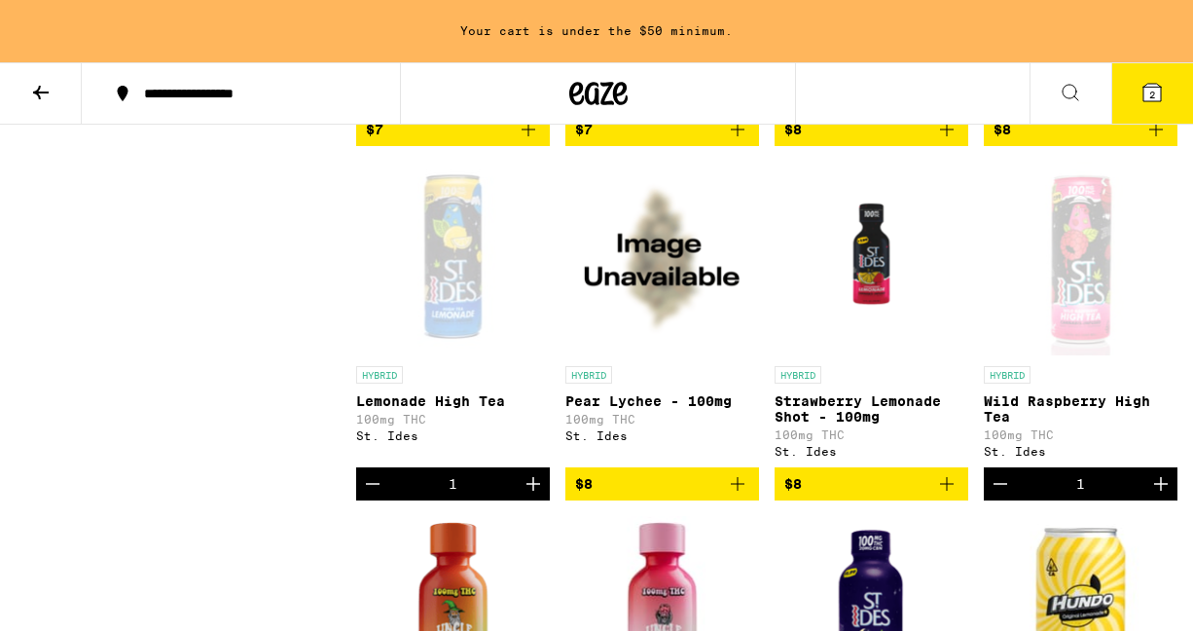
click at [1157, 495] on icon "Increment" at bounding box center [1160, 483] width 23 height 23
click at [531, 495] on icon "Increment" at bounding box center [533, 483] width 23 height 23
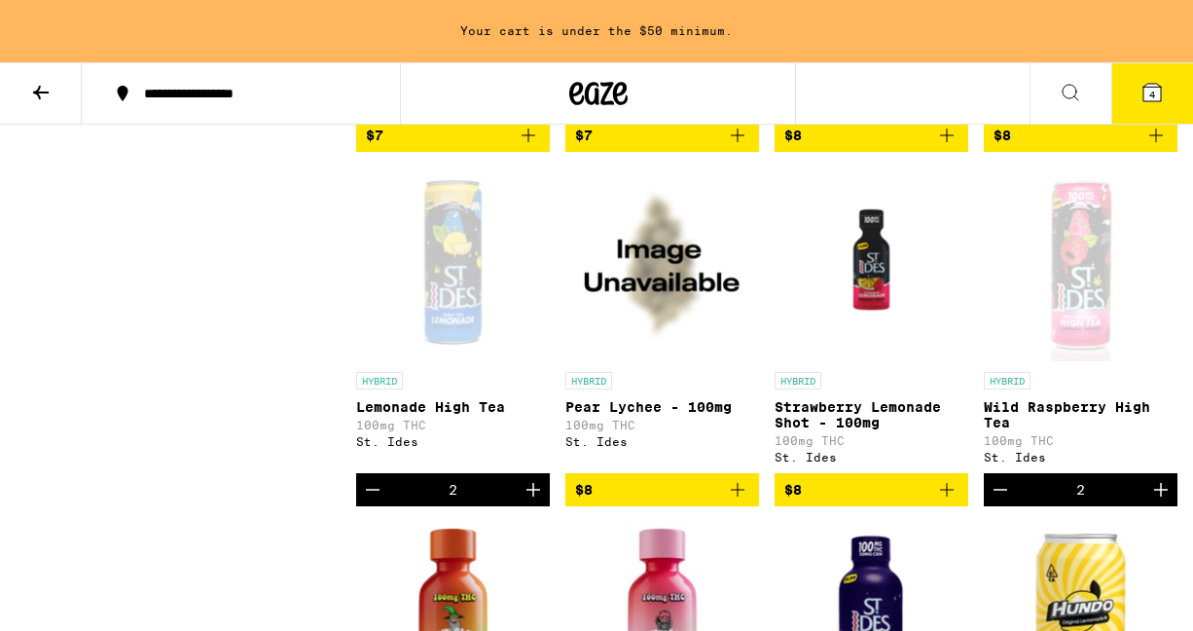
scroll to position [1295, 0]
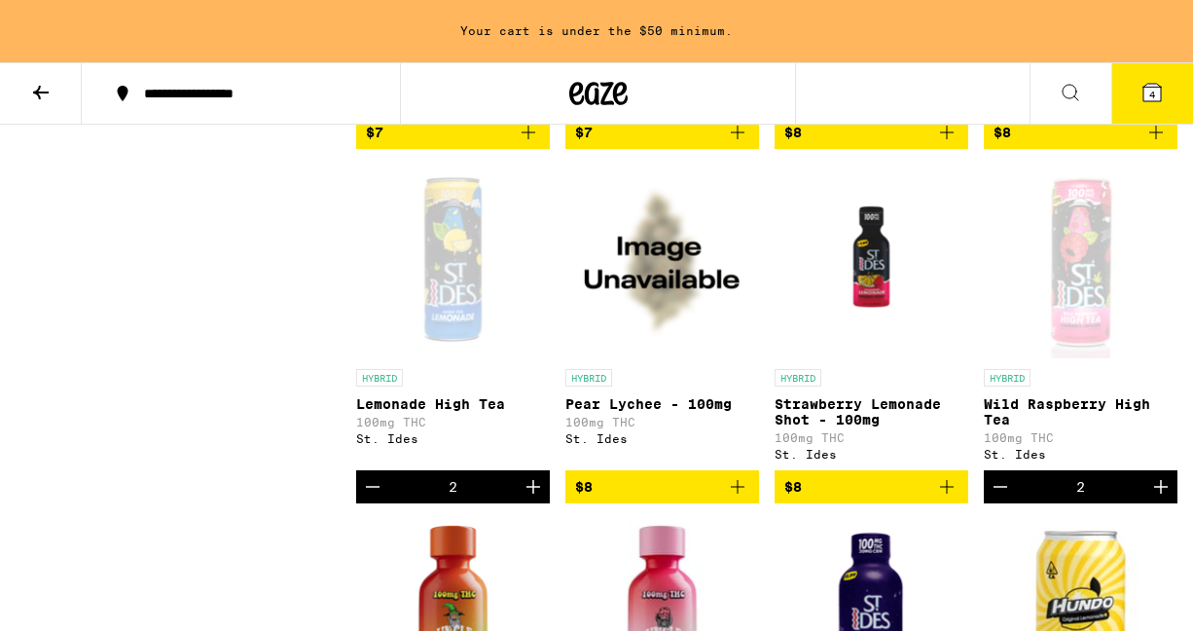
click at [1163, 498] on icon "Increment" at bounding box center [1160, 486] width 23 height 23
click at [1158, 114] on button "5" at bounding box center [1152, 93] width 82 height 60
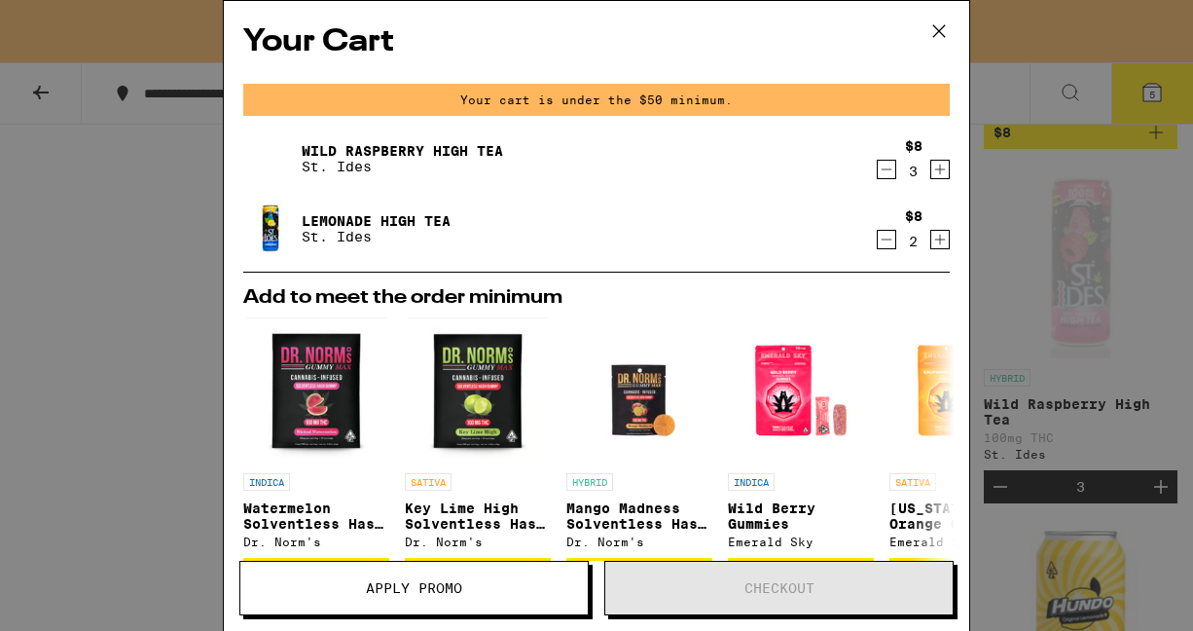
click at [939, 36] on icon at bounding box center [938, 31] width 29 height 29
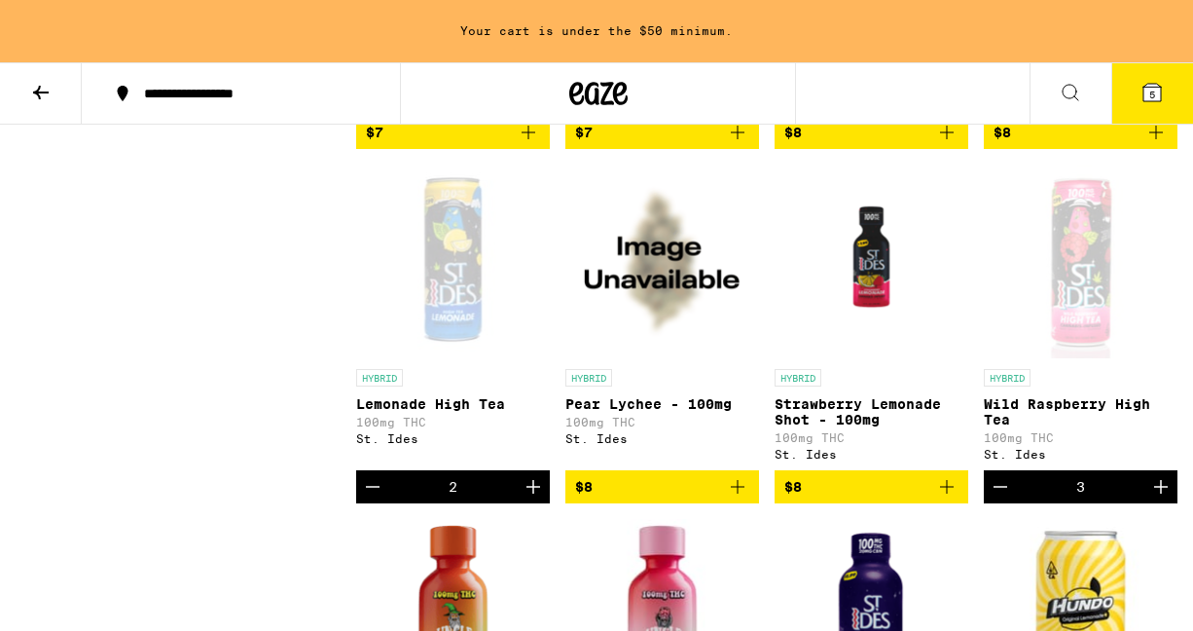
click at [536, 498] on icon "Increment" at bounding box center [533, 486] width 23 height 23
click at [1160, 493] on icon "Increment" at bounding box center [1161, 487] width 14 height 14
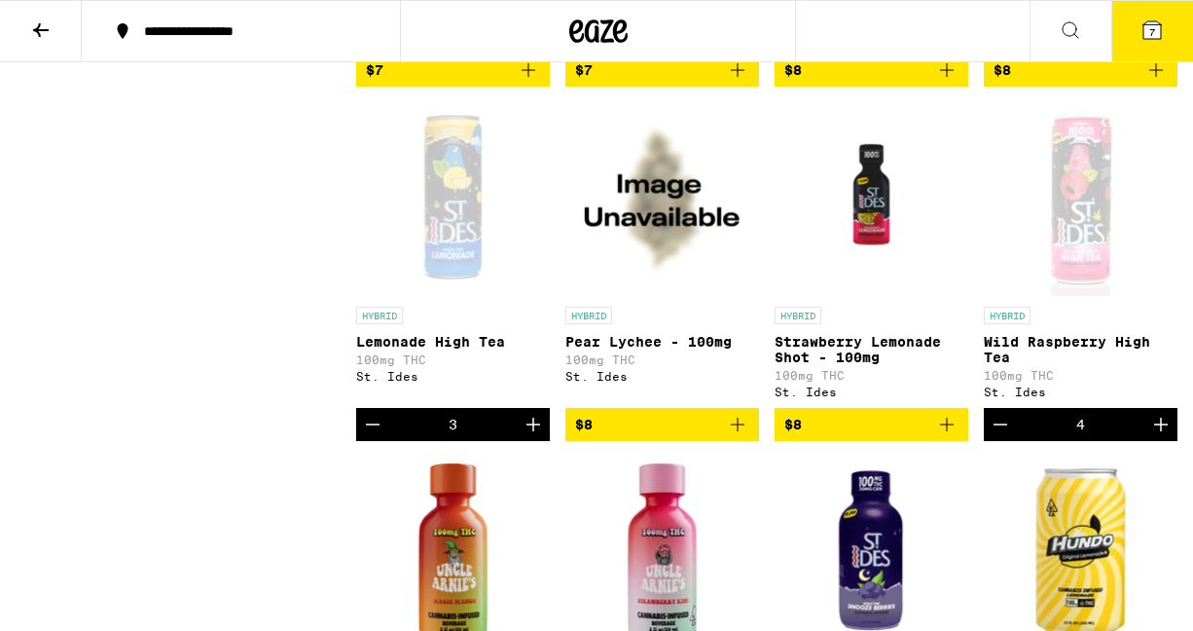
scroll to position [1233, 0]
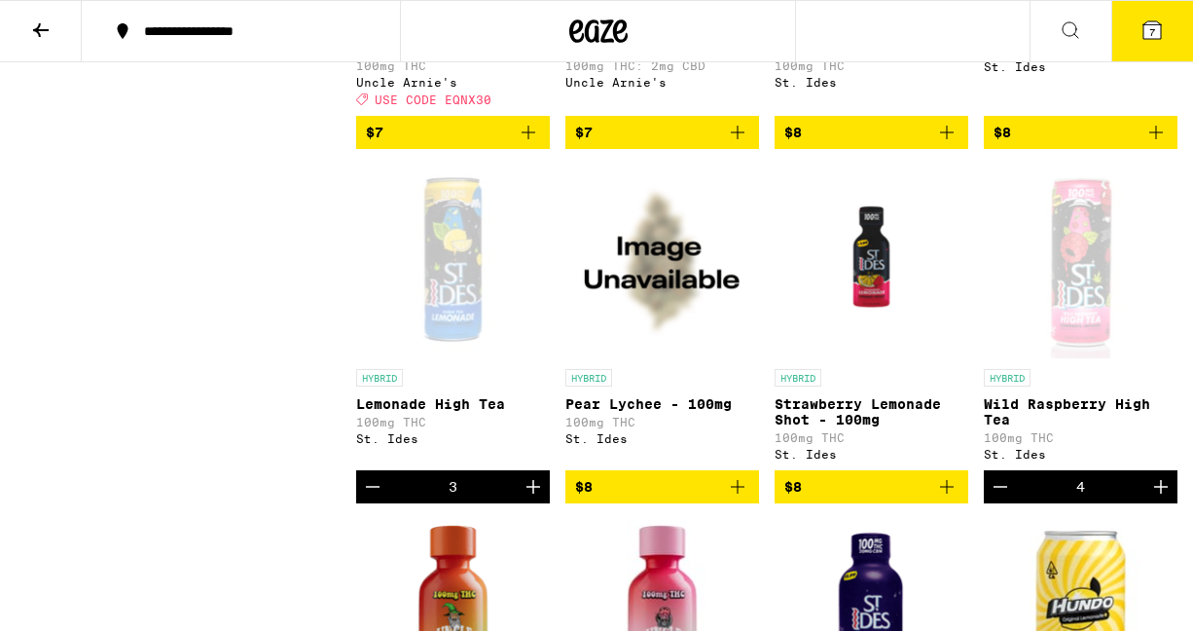
click at [1163, 35] on icon at bounding box center [1151, 29] width 23 height 23
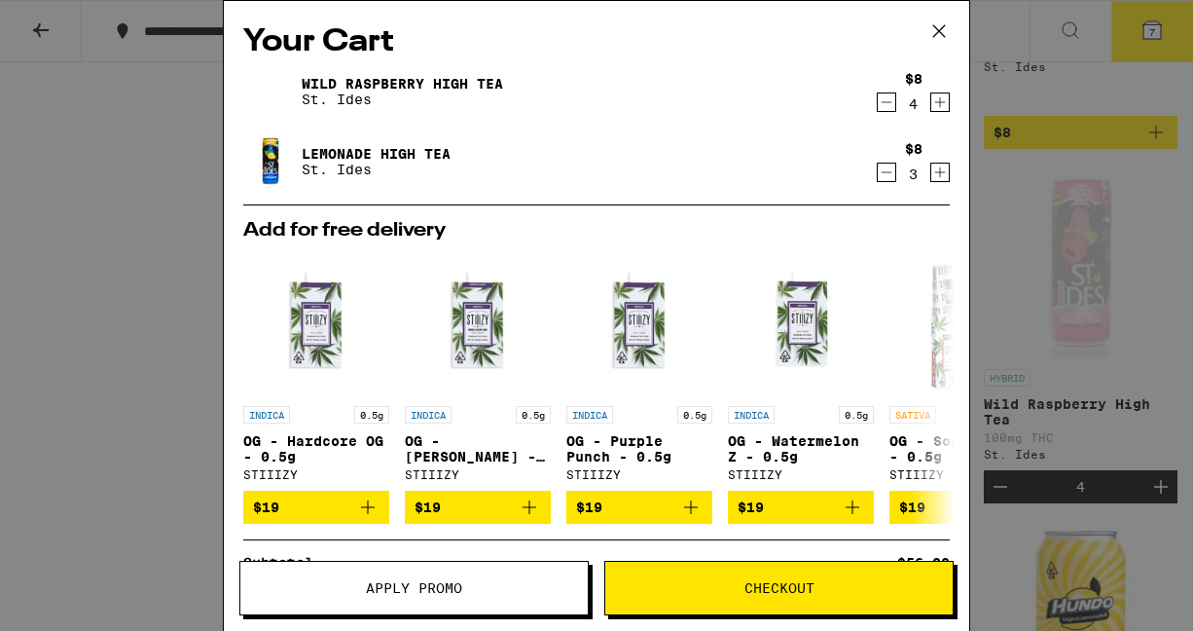
click at [667, 594] on span "Checkout" at bounding box center [778, 588] width 347 height 14
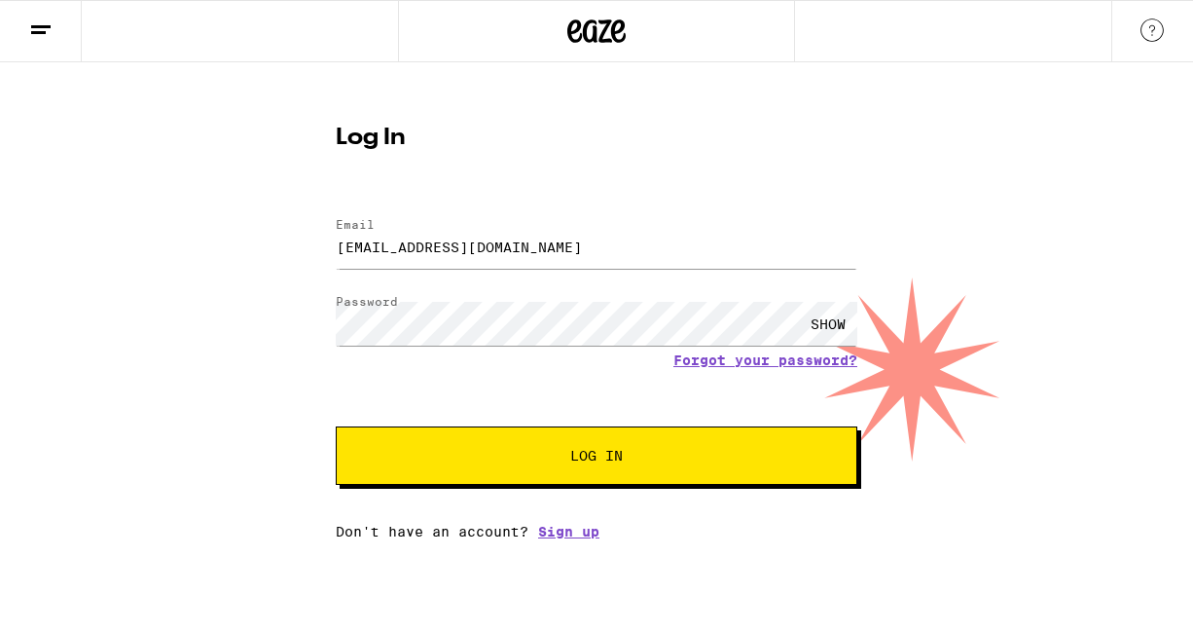
click at [501, 450] on span "Log In" at bounding box center [596, 456] width 364 height 14
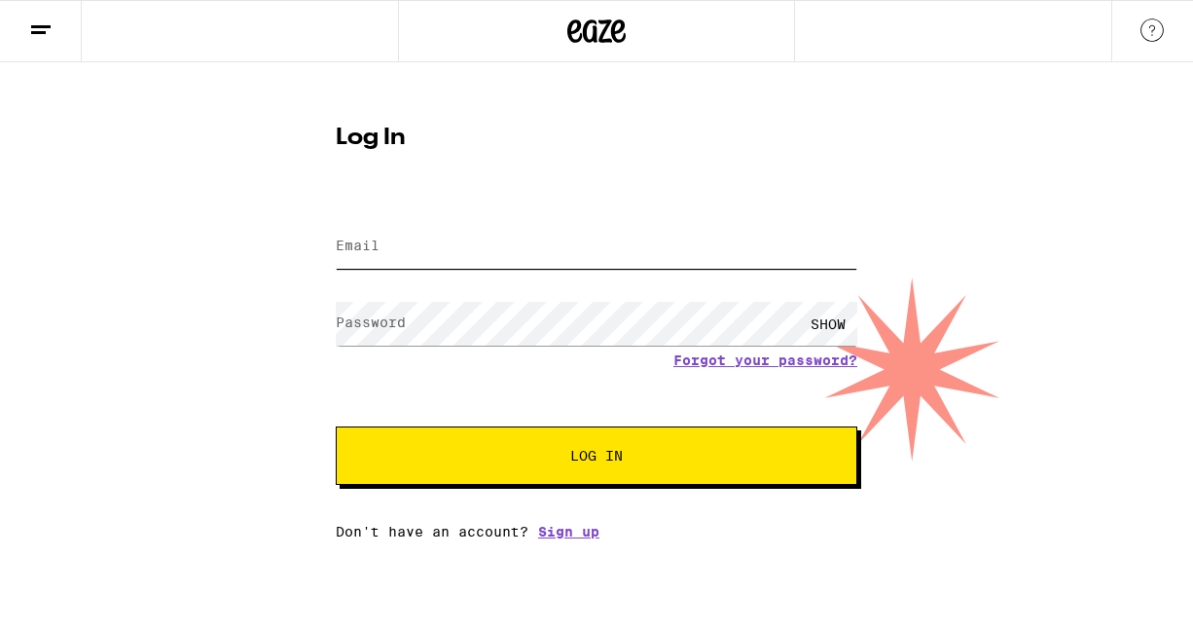
type input "[EMAIL_ADDRESS][DOMAIN_NAME]"
click at [35, 32] on line at bounding box center [38, 32] width 15 height 0
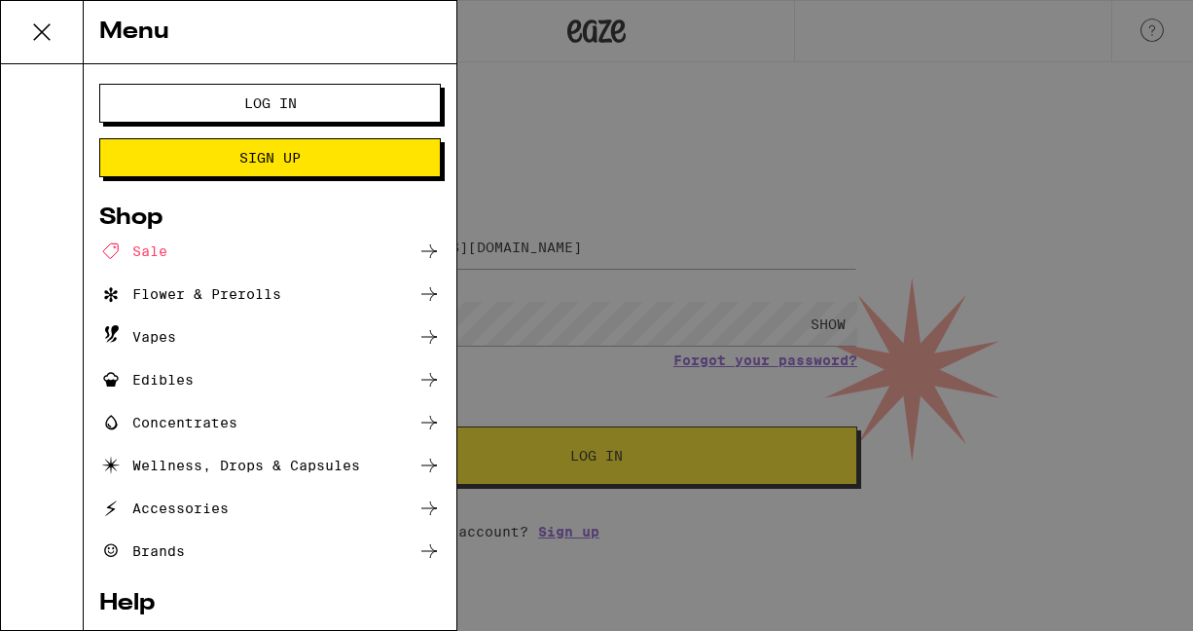
click at [44, 30] on icon at bounding box center [41, 32] width 39 height 39
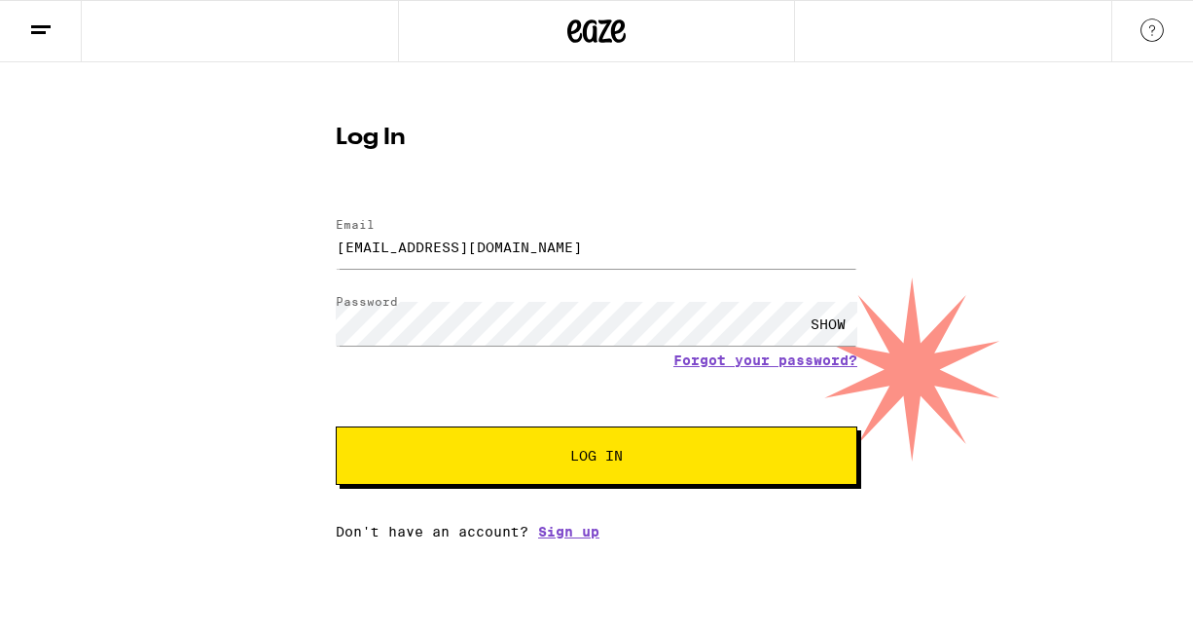
click at [1163, 25] on img at bounding box center [1151, 29] width 23 height 23
click at [45, 23] on icon at bounding box center [40, 29] width 23 height 23
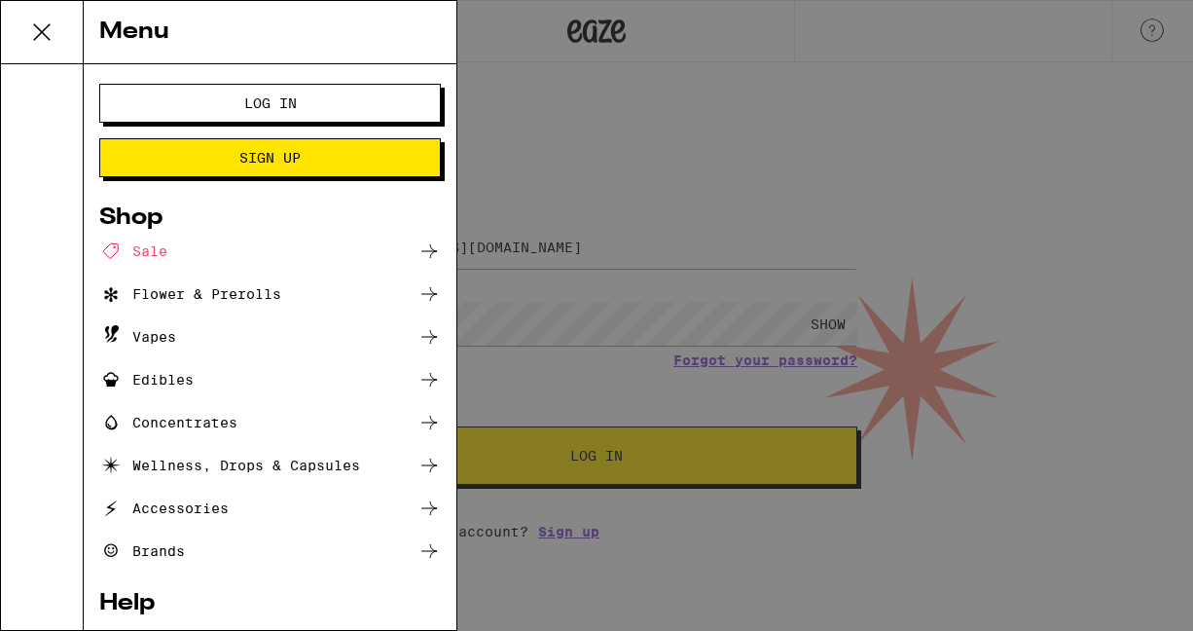
click at [138, 241] on div "Sale" at bounding box center [133, 250] width 68 height 23
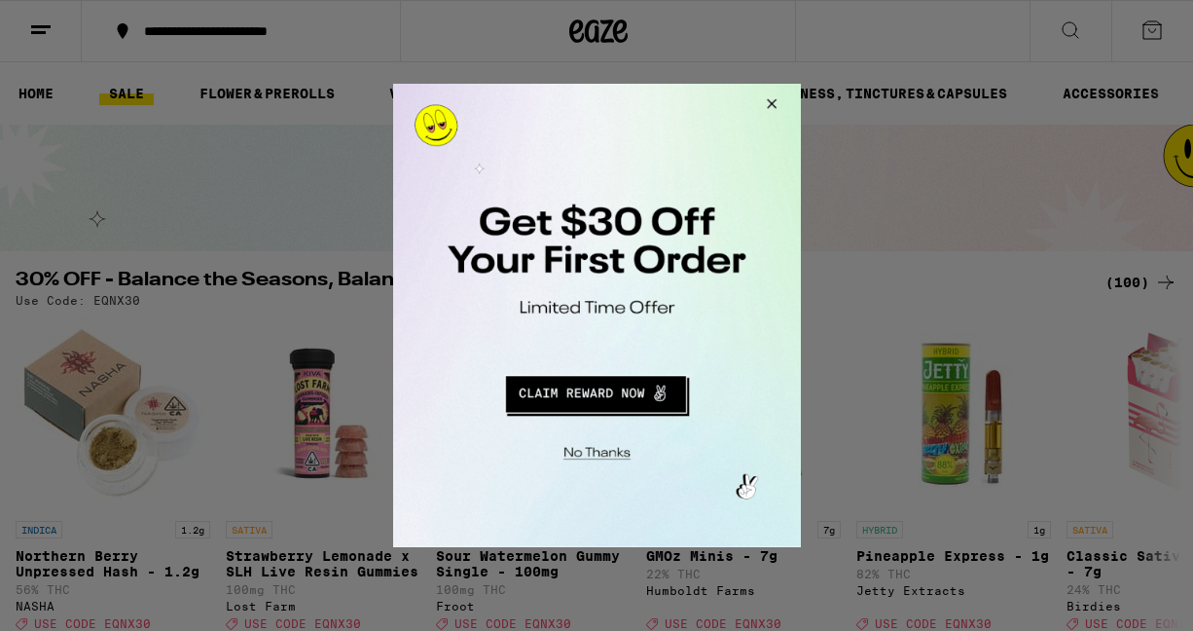
click at [774, 98] on button "Close Modal" at bounding box center [767, 107] width 53 height 47
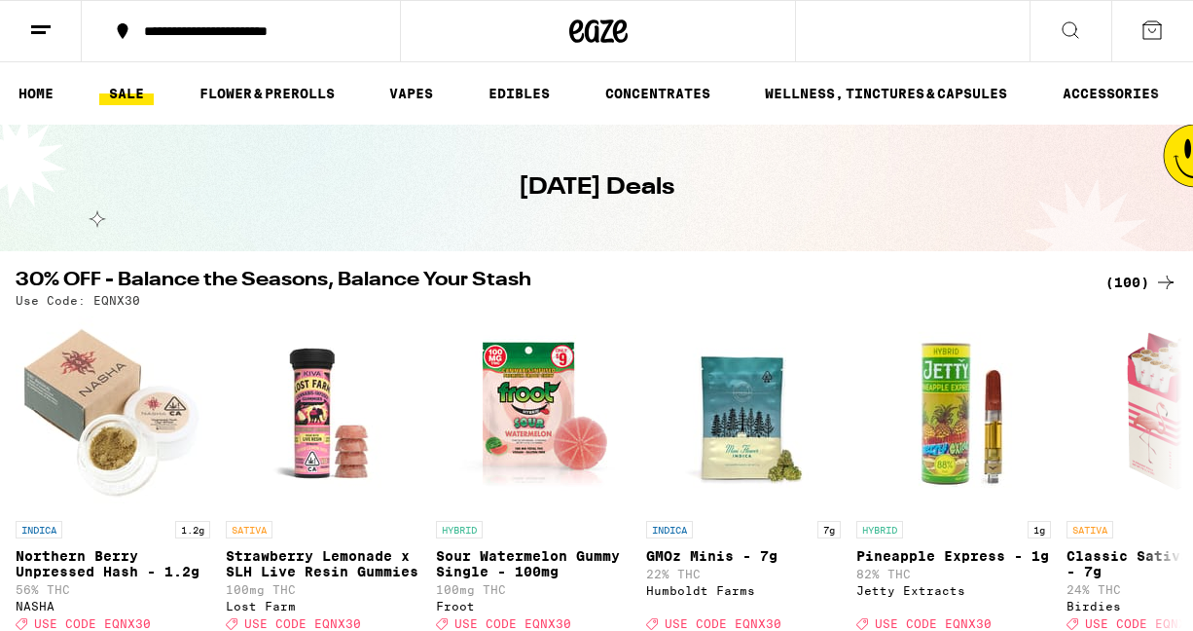
click at [1155, 36] on icon at bounding box center [1151, 29] width 23 height 23
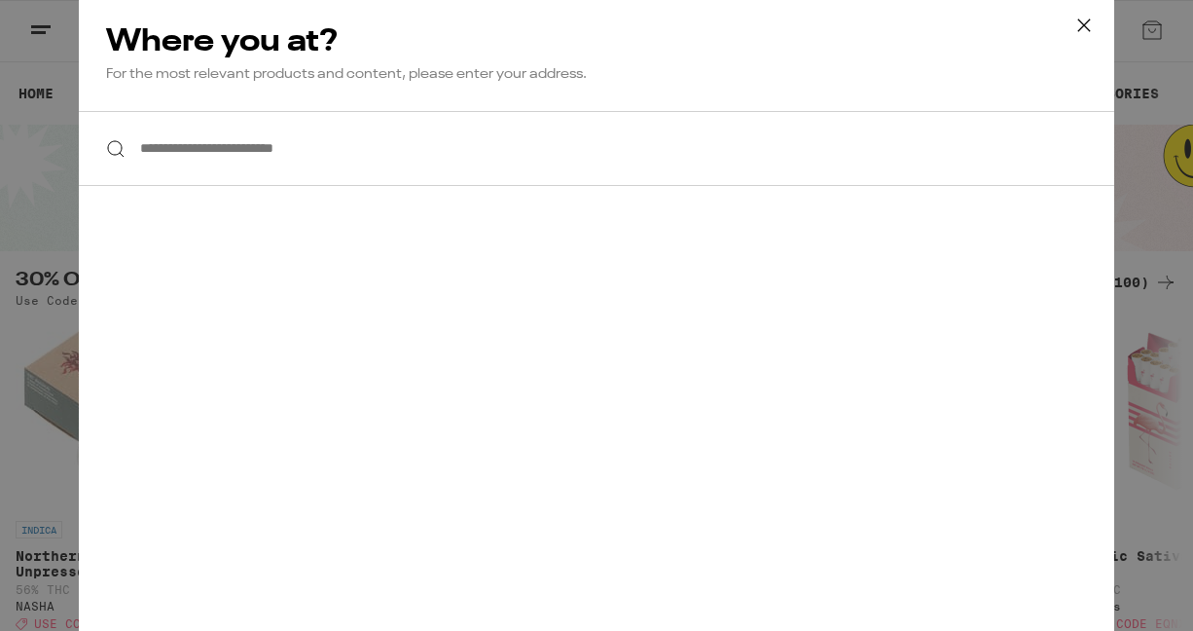
click at [634, 149] on input "**********" at bounding box center [596, 148] width 1035 height 75
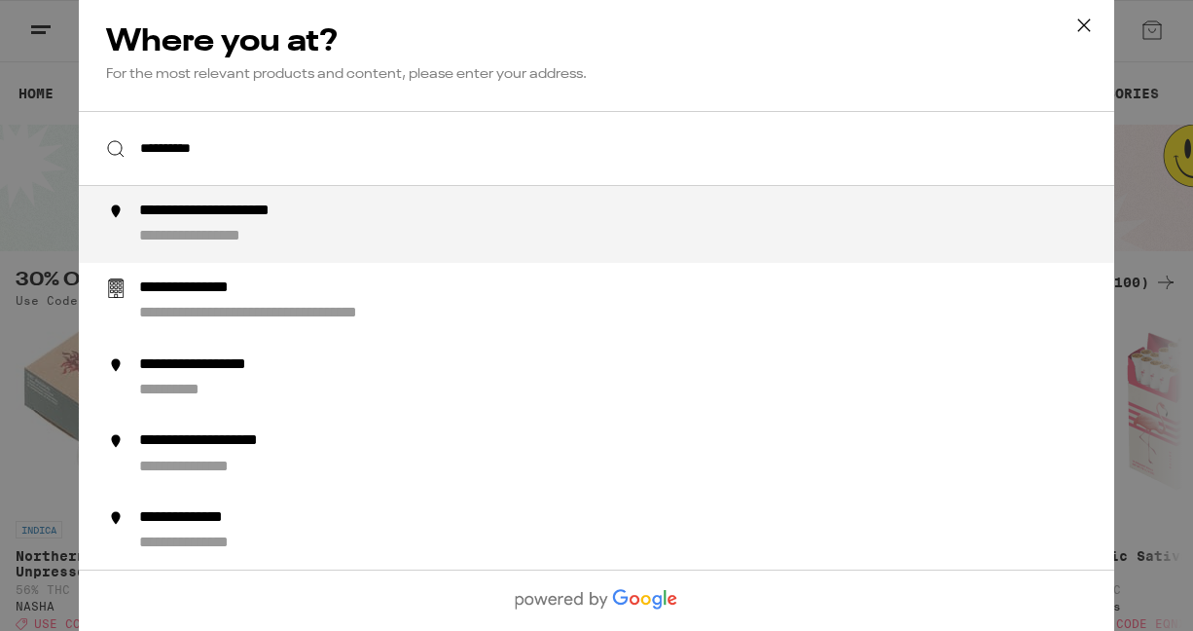
click at [317, 234] on div "**********" at bounding box center [635, 224] width 992 height 46
type input "**********"
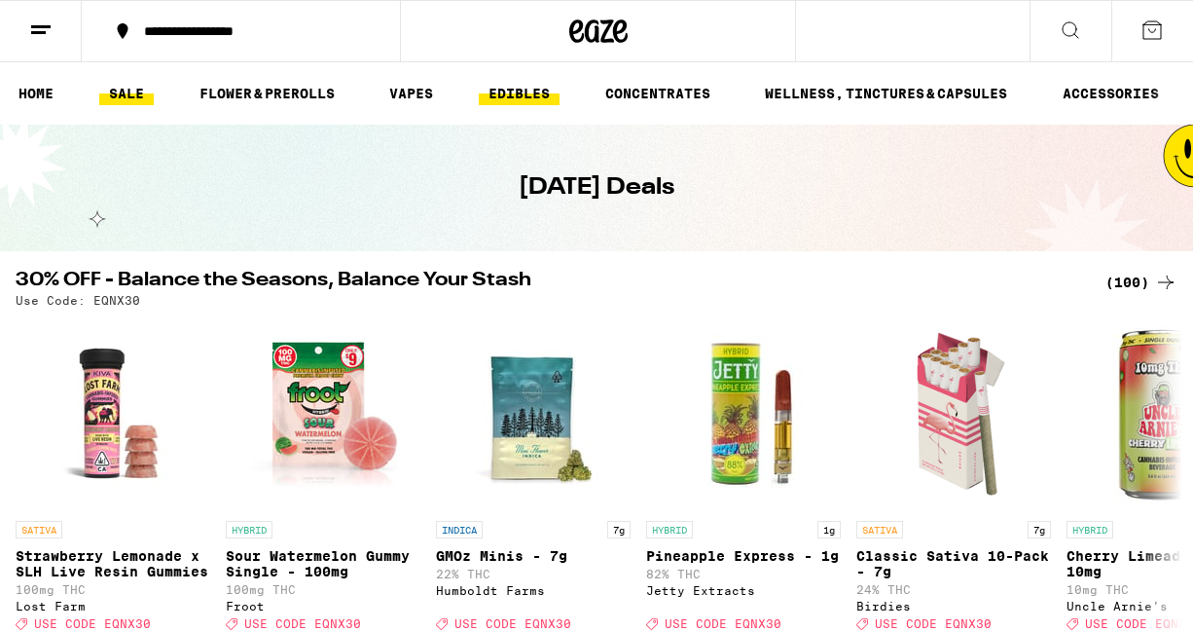
click at [506, 90] on link "EDIBLES" at bounding box center [519, 93] width 81 height 23
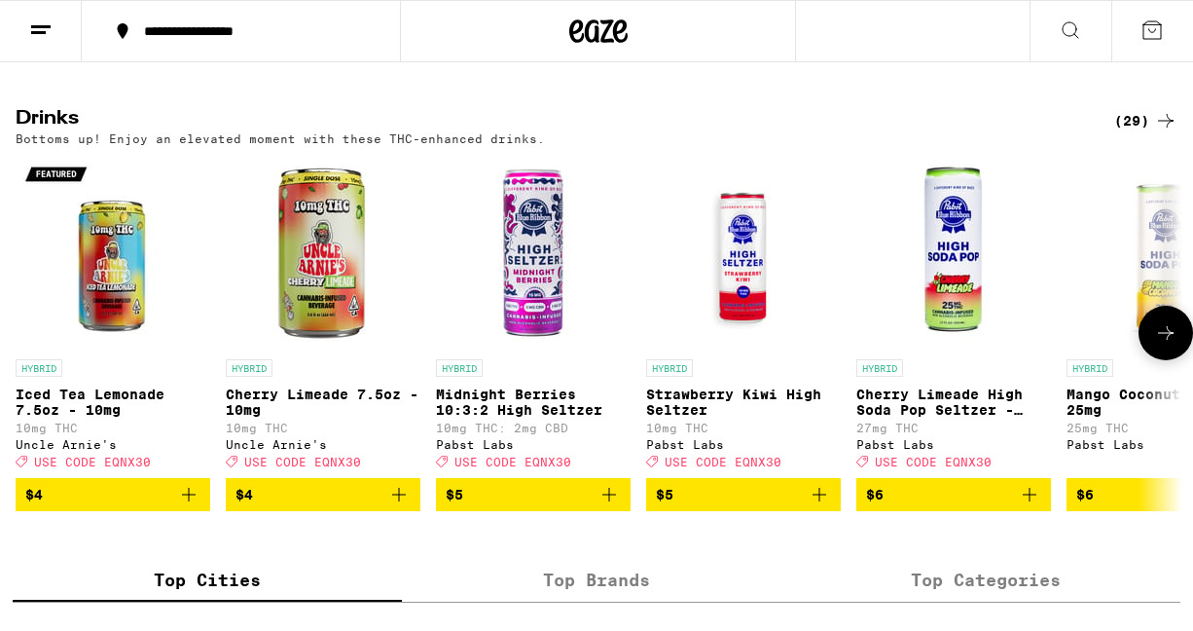
scroll to position [1104, 0]
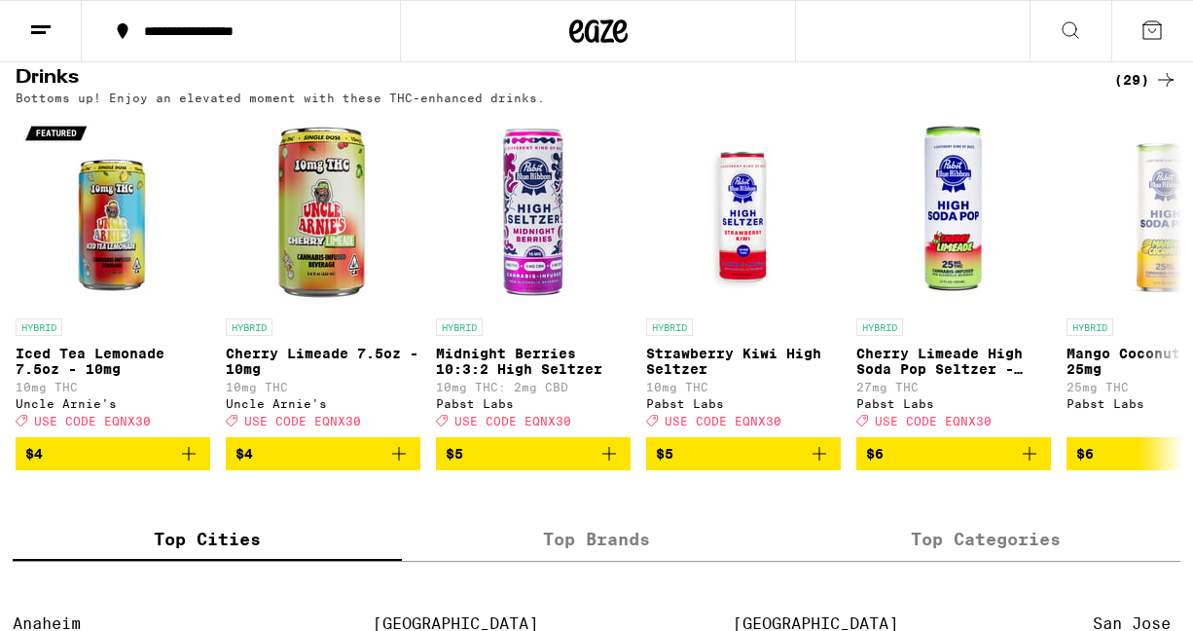
click at [1128, 91] on div "(29)" at bounding box center [1145, 79] width 63 height 23
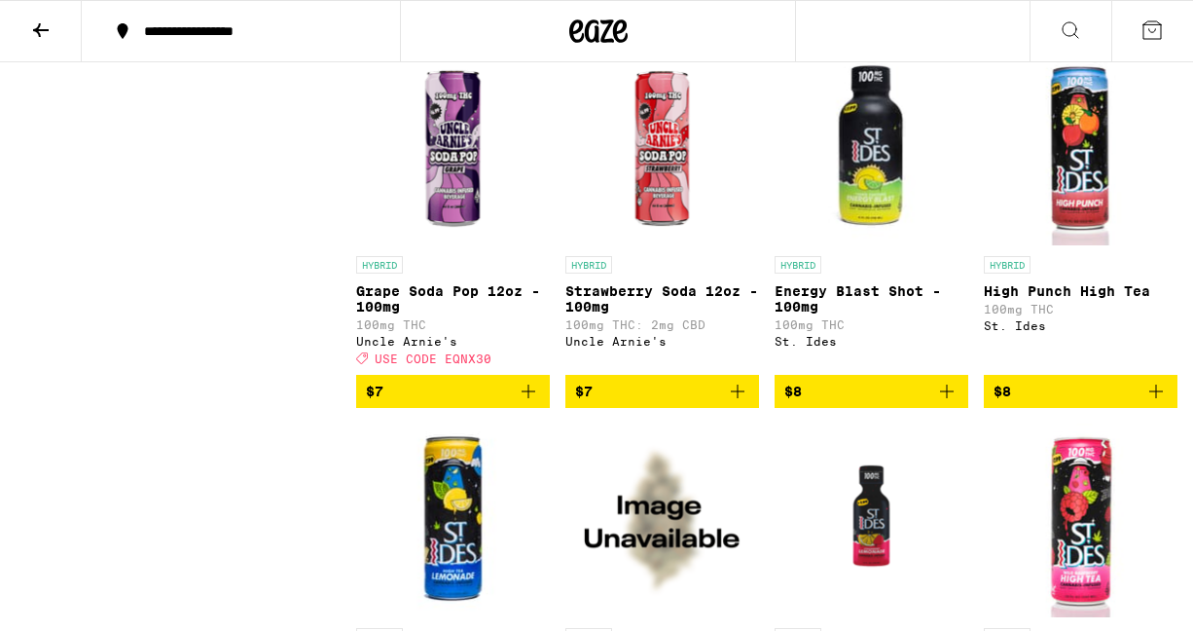
scroll to position [975, 0]
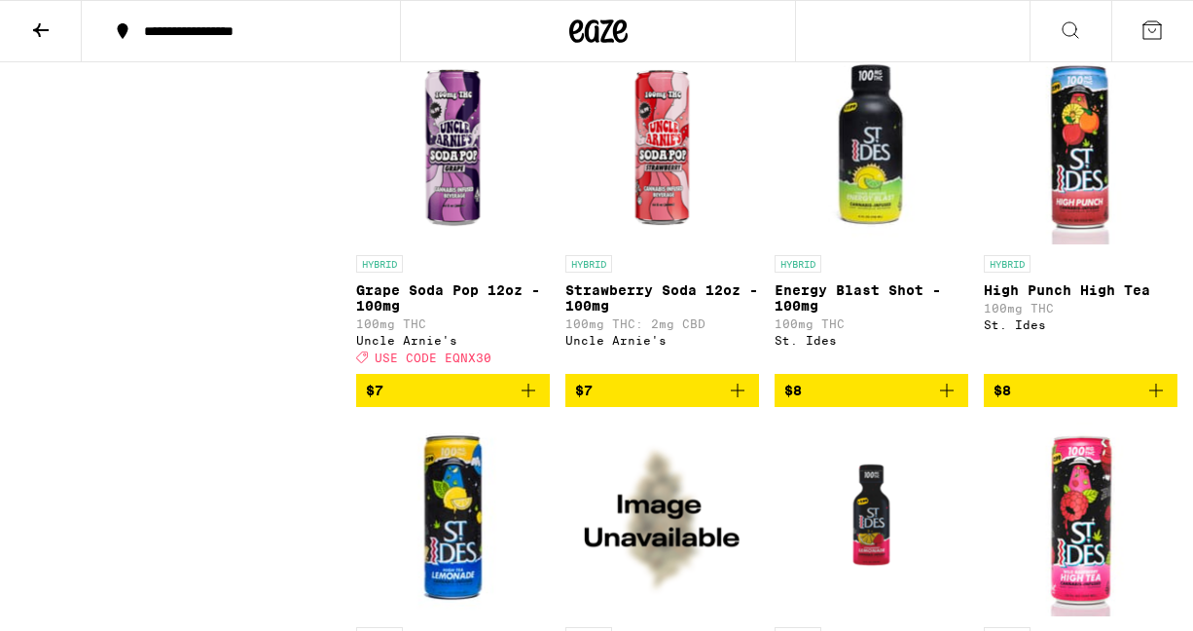
click at [1158, 402] on icon "Add to bag" at bounding box center [1155, 389] width 23 height 23
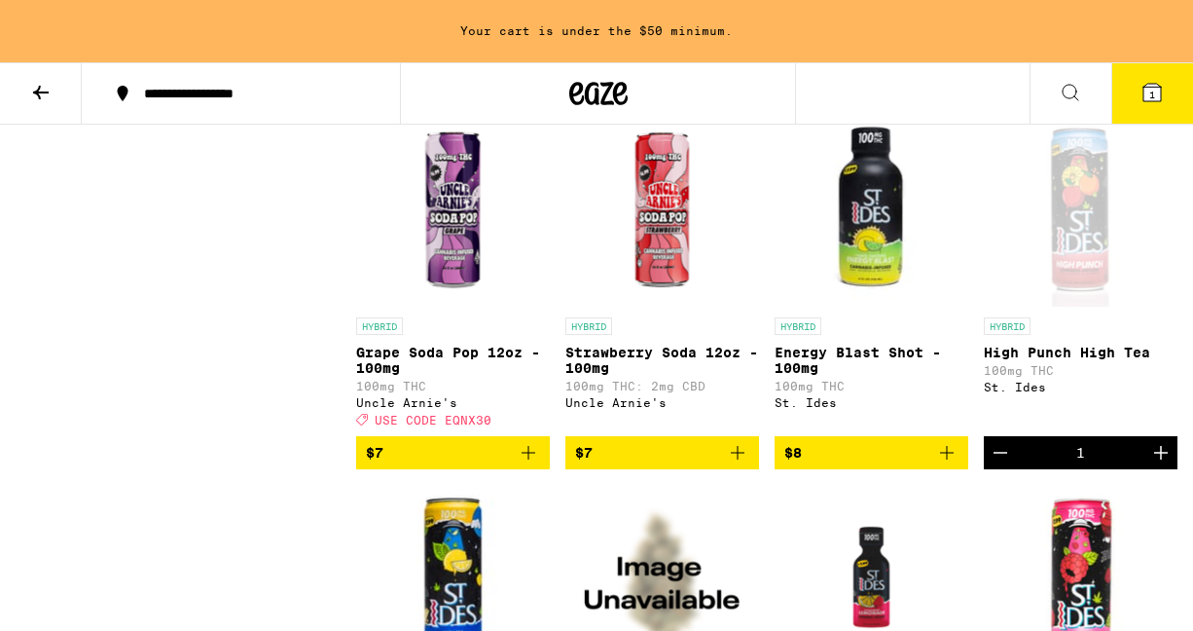
scroll to position [1037, 0]
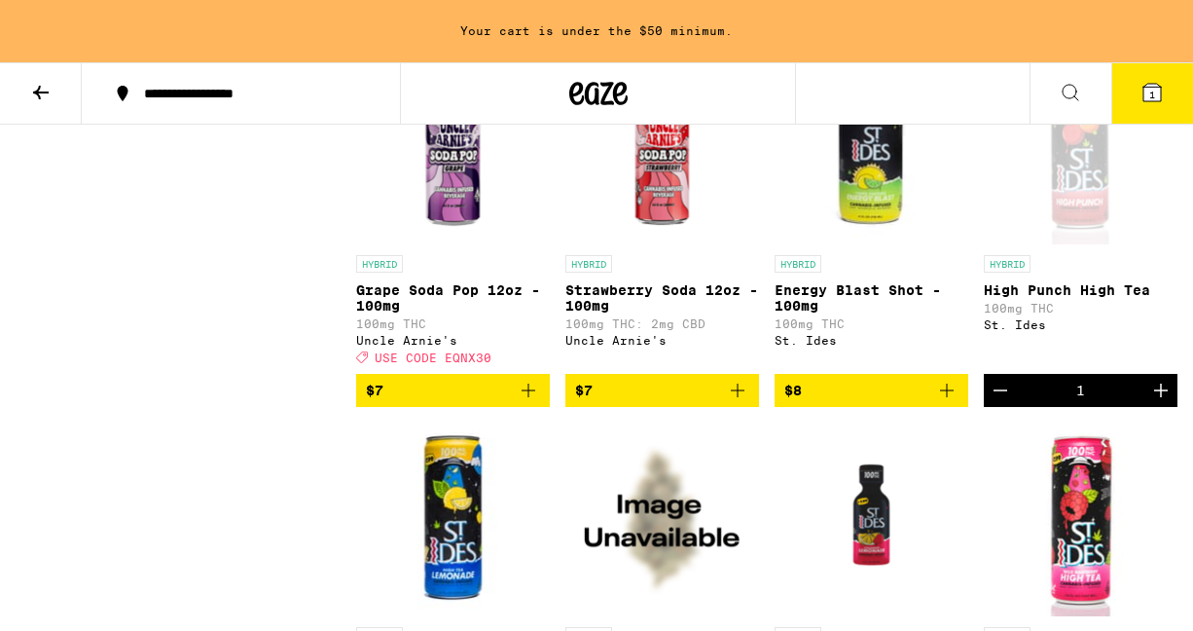
click at [1158, 402] on icon "Increment" at bounding box center [1160, 389] width 23 height 23
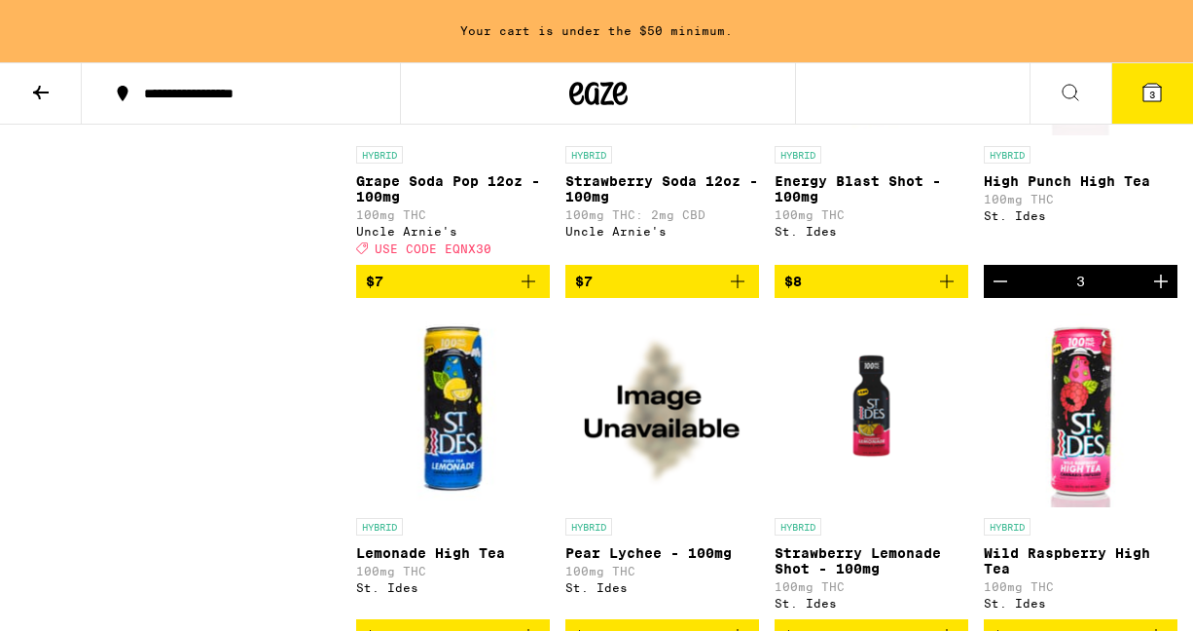
scroll to position [1149, 0]
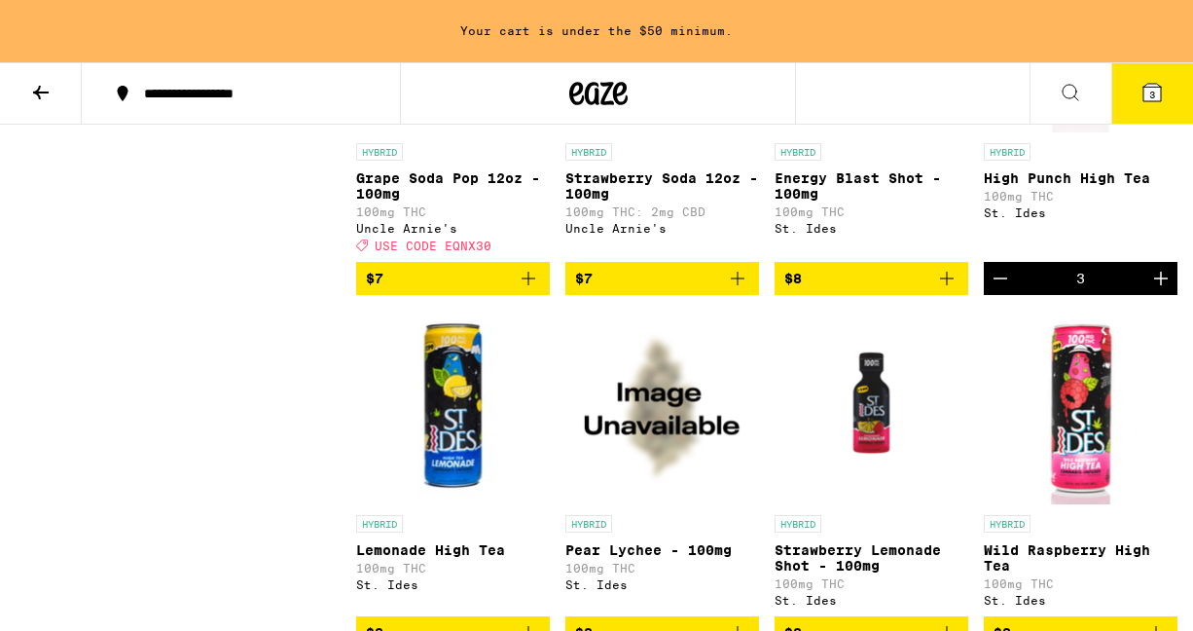
click at [991, 290] on icon "Decrement" at bounding box center [1000, 278] width 23 height 23
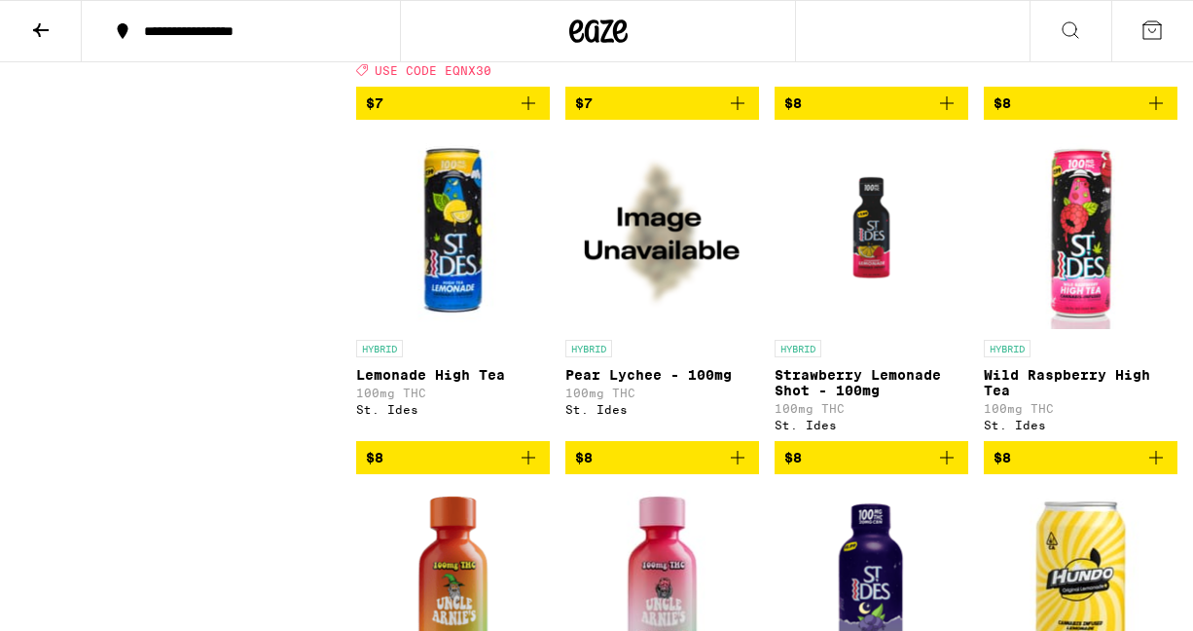
scroll to position [1267, 0]
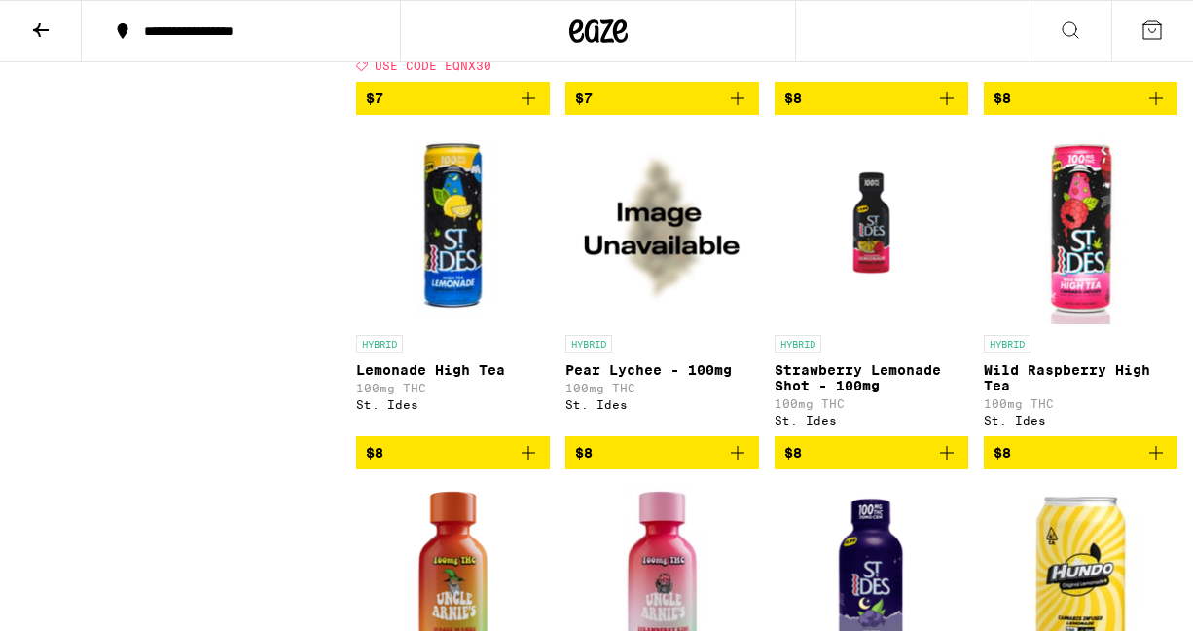
click at [525, 464] on icon "Add to bag" at bounding box center [528, 452] width 23 height 23
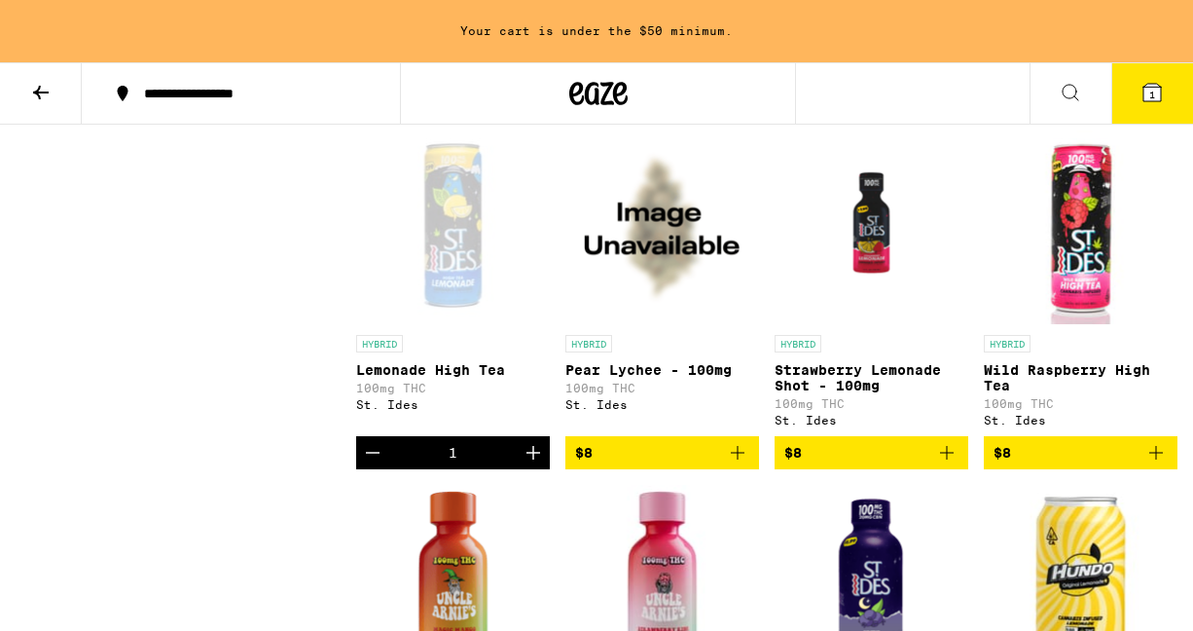
click at [525, 464] on icon "Increment" at bounding box center [533, 452] width 23 height 23
click at [1152, 464] on icon "Add to bag" at bounding box center [1155, 452] width 23 height 23
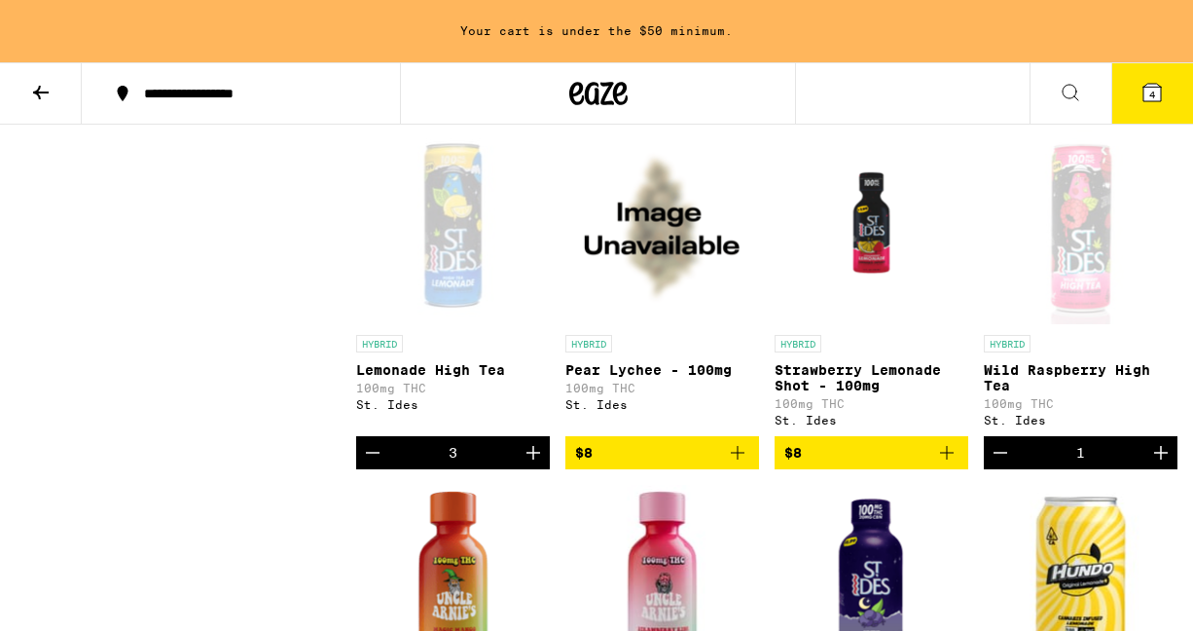
click at [1152, 464] on icon "Increment" at bounding box center [1160, 452] width 23 height 23
click at [1135, 96] on button "6" at bounding box center [1152, 93] width 82 height 60
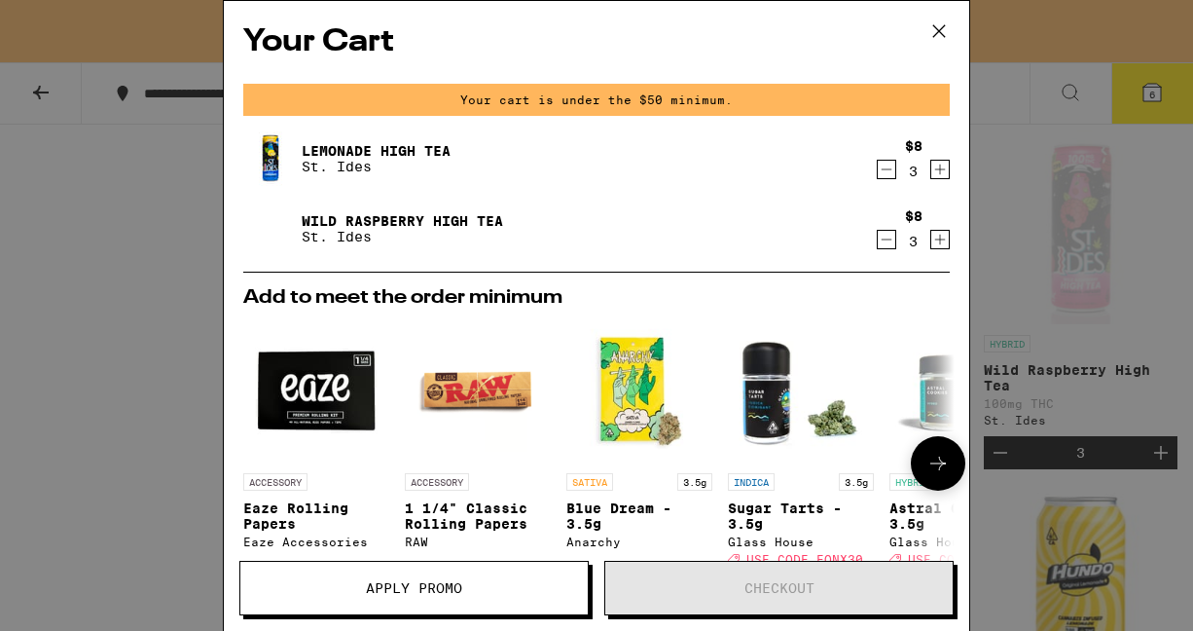
scroll to position [209, 0]
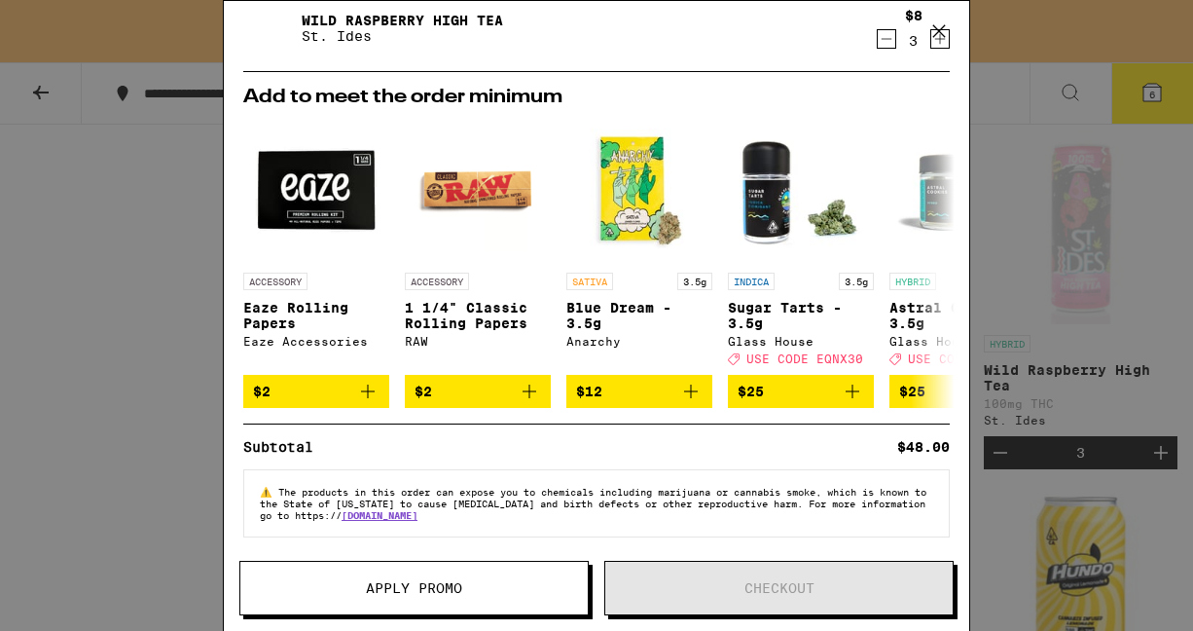
click at [113, 436] on div "Your Cart Your cart is under the $50 minimum. Lemonade High Tea St. Ides $8 3 W…" at bounding box center [596, 315] width 1193 height 631
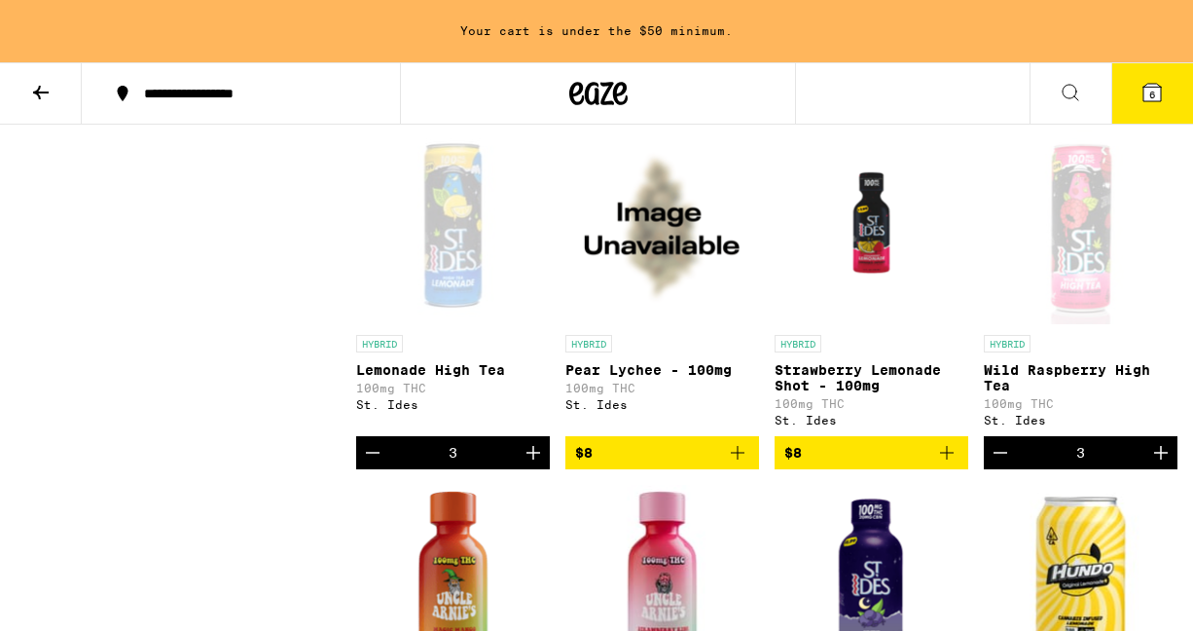
click at [528, 464] on icon "Increment" at bounding box center [533, 452] width 23 height 23
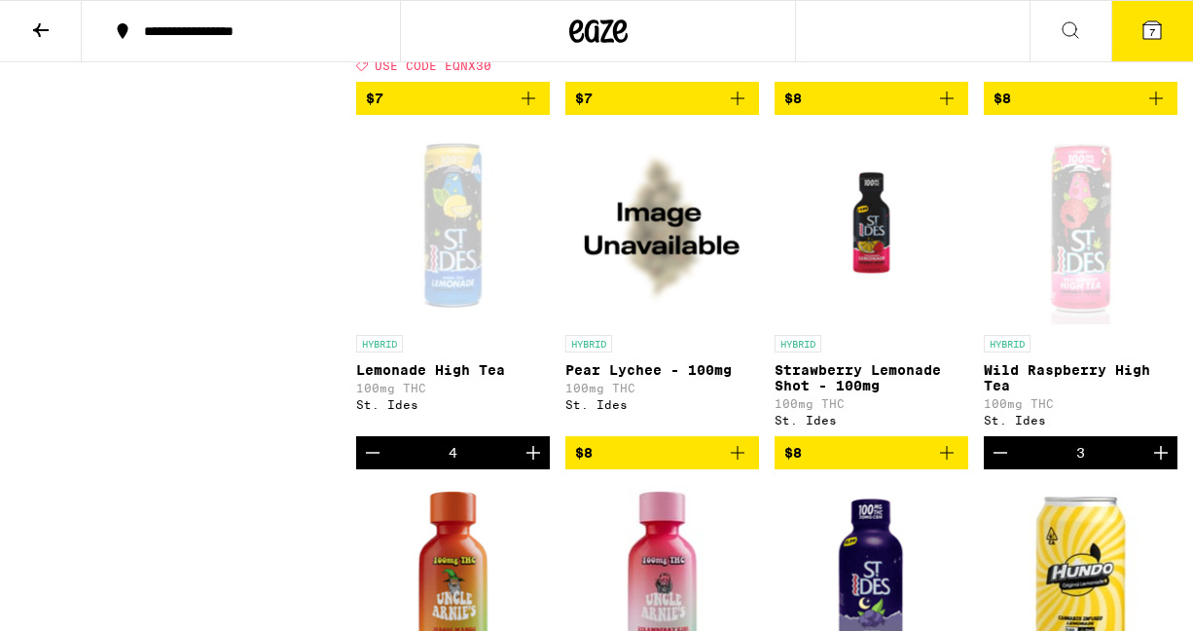
click at [1132, 40] on button "7" at bounding box center [1152, 31] width 82 height 60
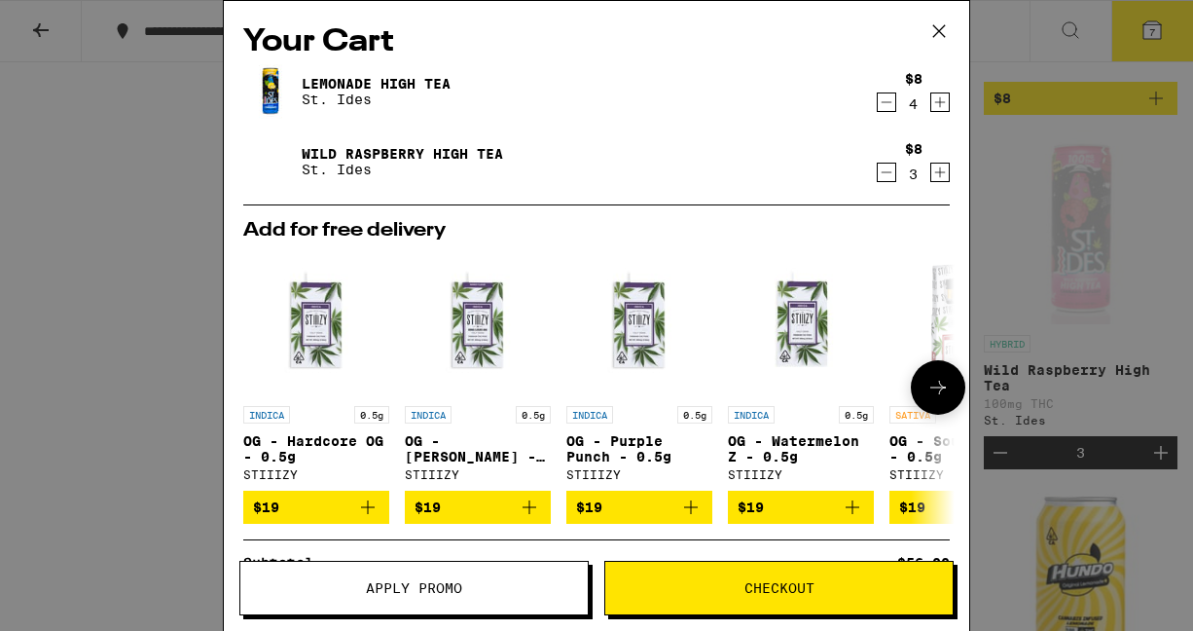
scroll to position [122, 0]
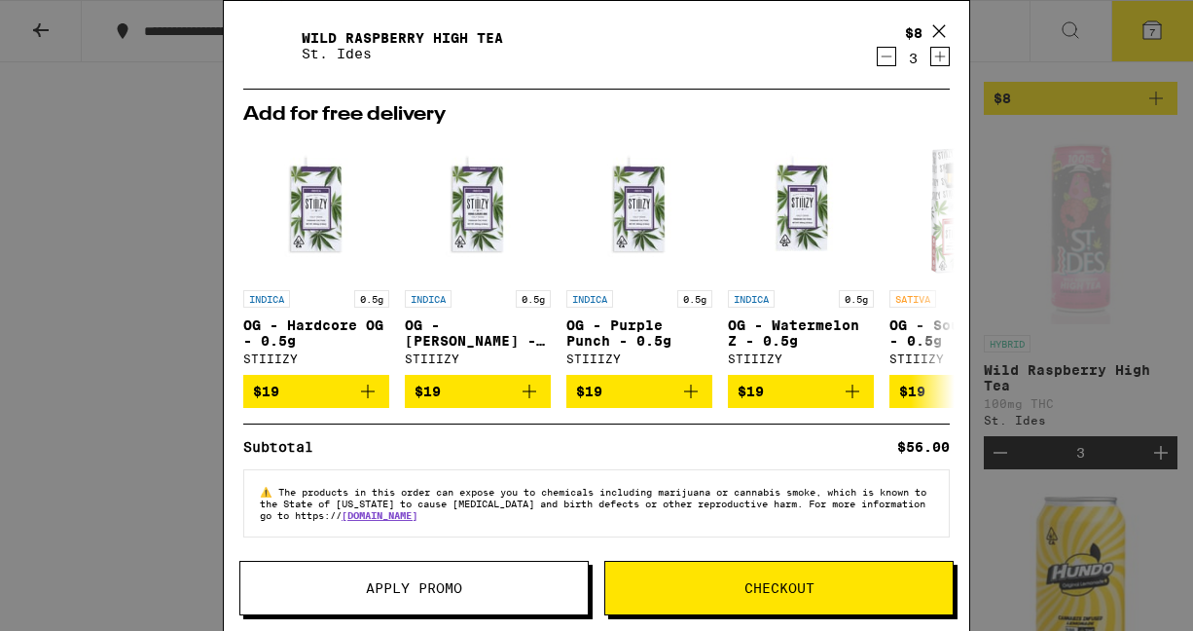
click at [704, 602] on button "Checkout" at bounding box center [778, 587] width 349 height 54
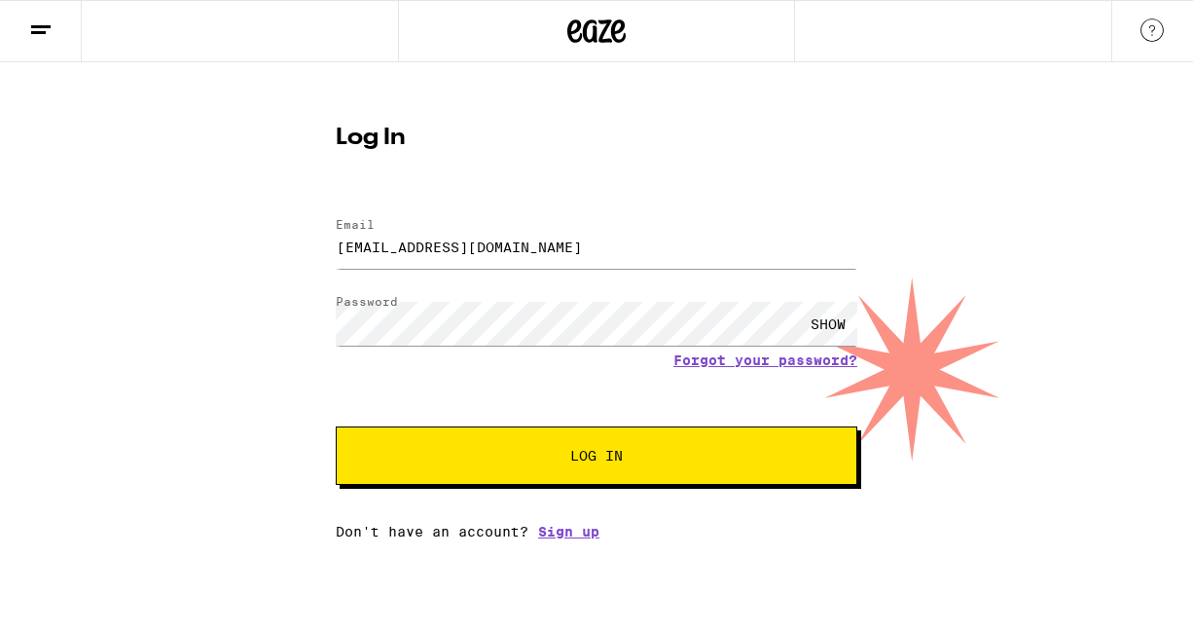
click at [700, 523] on div "Email Email carlynnlackey@yahoo.com Password Password SHOW Forgot your password…" at bounding box center [597, 368] width 522 height 341
click at [994, 430] on div "Log In Email Email carlynnlackey@yahoo.com Password Password SHOW Forgot your p…" at bounding box center [596, 300] width 1193 height 477
click at [744, 446] on button "Log In" at bounding box center [597, 455] width 522 height 58
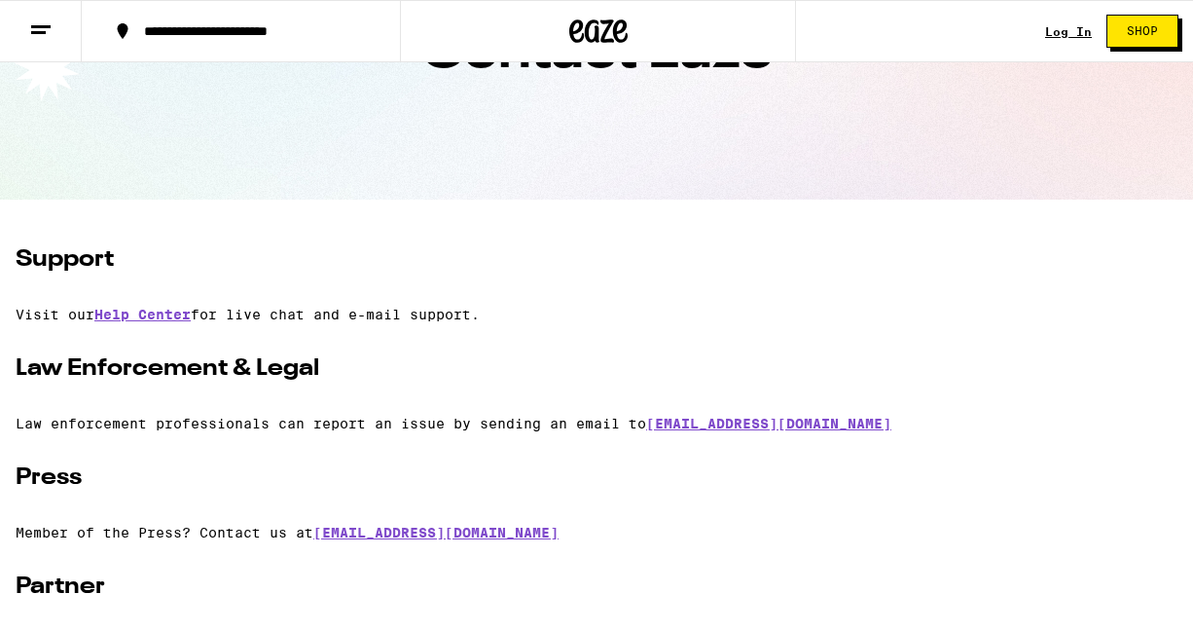
scroll to position [156, 0]
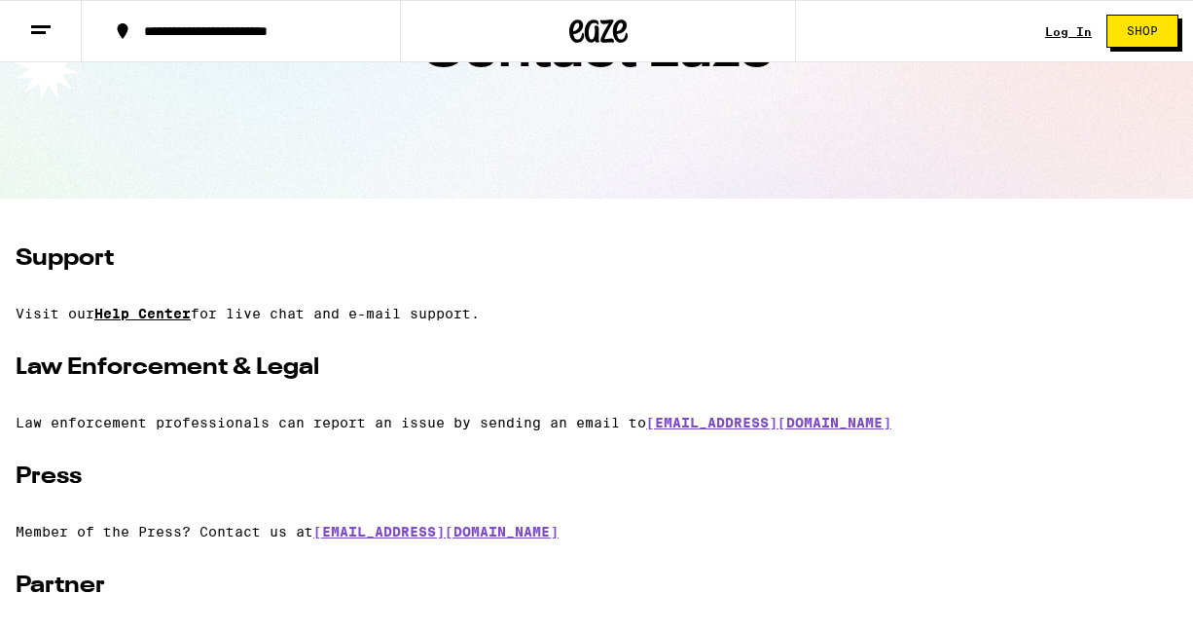
click at [116, 315] on link "Help Center" at bounding box center [142, 314] width 96 height 16
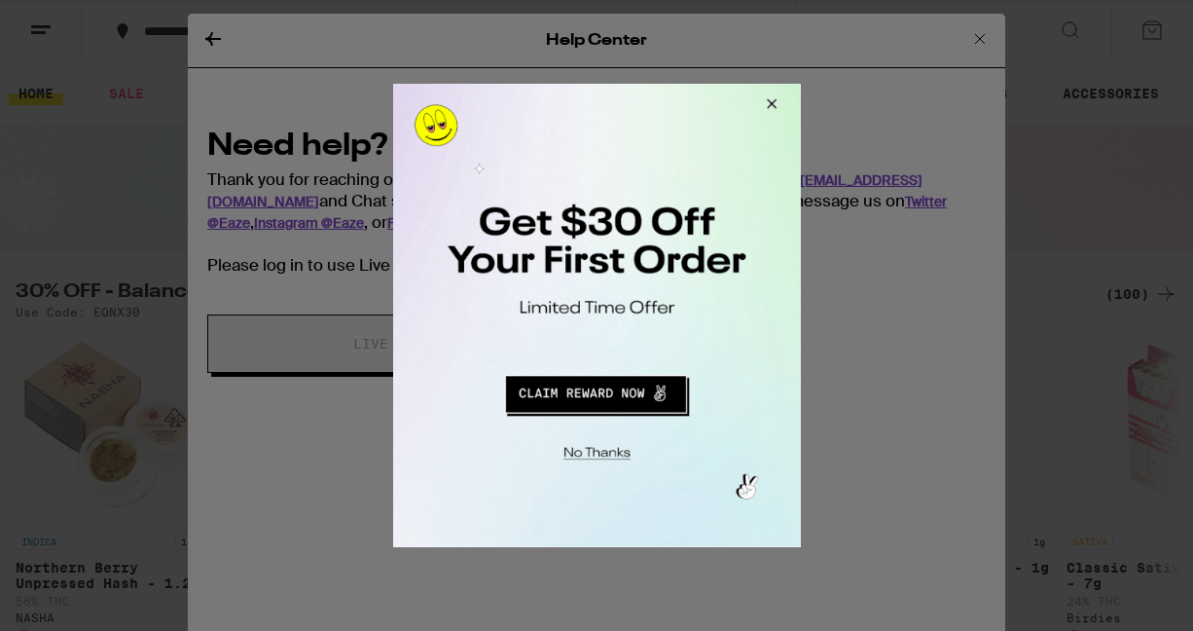
click at [778, 103] on button "Close Modal" at bounding box center [767, 107] width 53 height 47
